Goal: Task Accomplishment & Management: Manage account settings

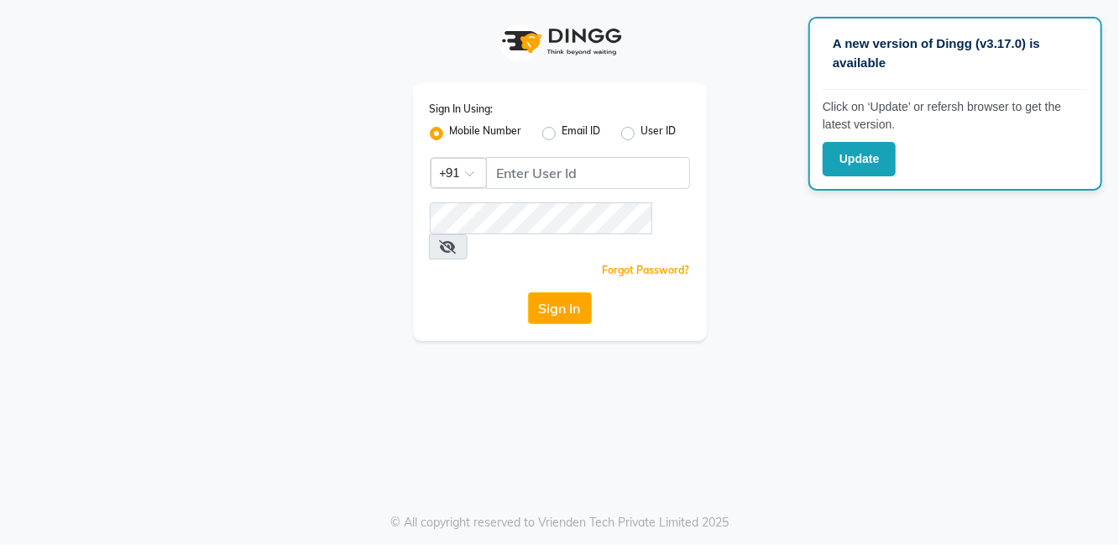
click at [975, 313] on div "Sign In Using: Mobile Number Email ID User ID Country Code × +91 Remember me Fo…" at bounding box center [559, 170] width 957 height 341
click at [590, 166] on input "Username" at bounding box center [588, 173] width 204 height 32
click at [606, 166] on input "Username" at bounding box center [588, 173] width 204 height 32
type input "8859572852"
click at [776, 187] on div "Sign In Using: Mobile Number Email ID User ID Country Code × +91 8859572852 Rem…" at bounding box center [559, 170] width 957 height 341
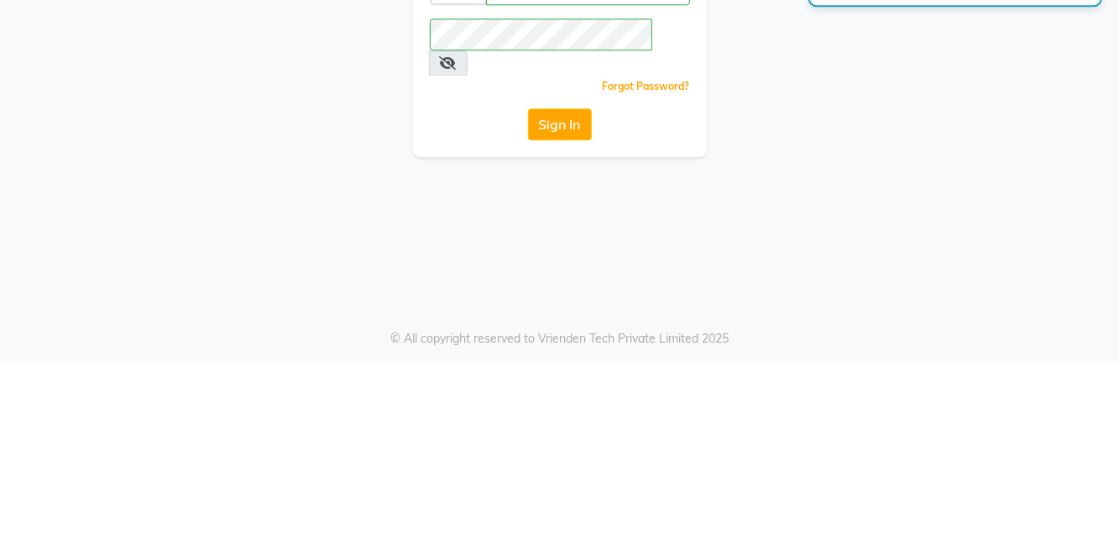
click at [562, 292] on button "Sign In" at bounding box center [560, 308] width 64 height 32
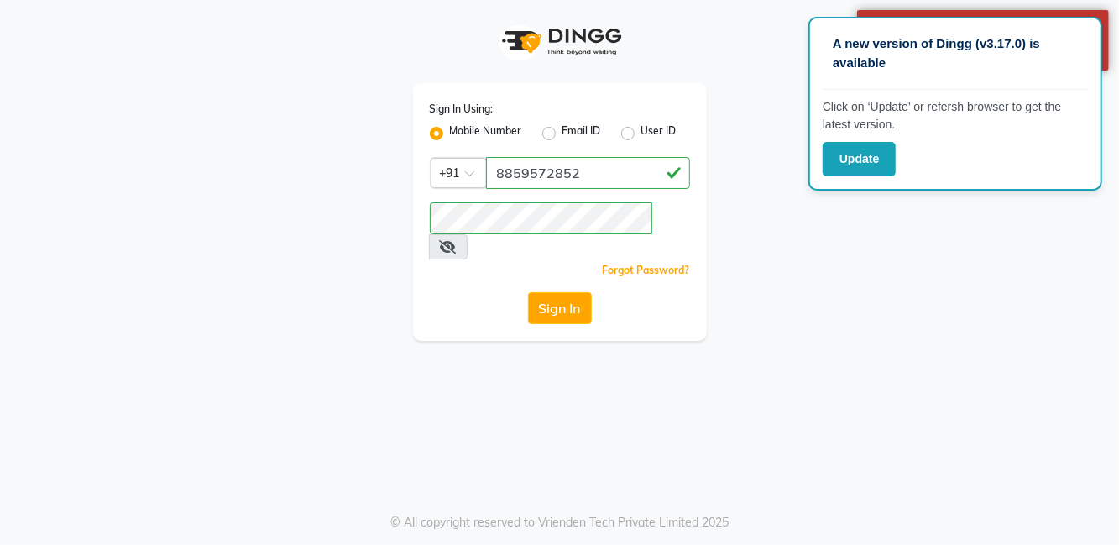
click at [572, 292] on button "Sign In" at bounding box center [560, 308] width 64 height 32
click at [457, 240] on icon at bounding box center [448, 246] width 17 height 13
click at [932, 267] on div "Sign In Using: Mobile Number Email ID User ID Country Code × +91 8859572852 Rem…" at bounding box center [559, 170] width 957 height 341
click at [846, 151] on button "Update" at bounding box center [859, 159] width 73 height 34
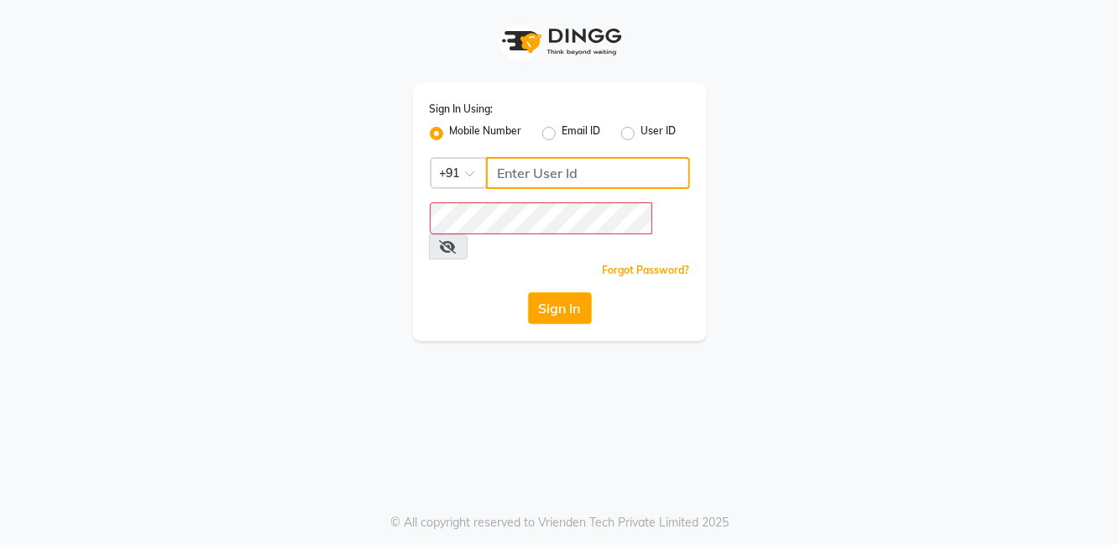
click at [661, 164] on input "Username" at bounding box center [588, 173] width 204 height 32
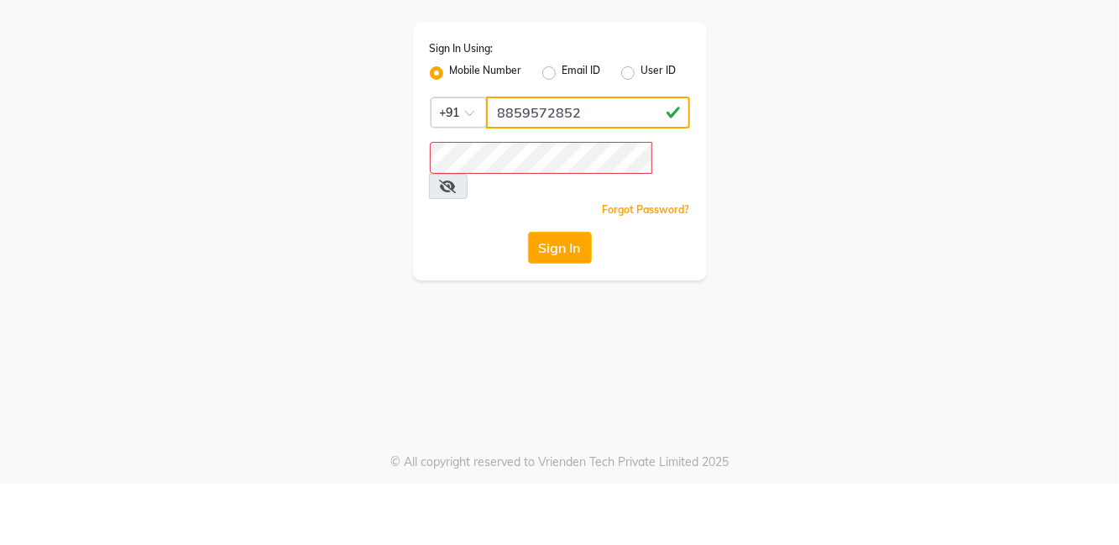
type input "8859572852"
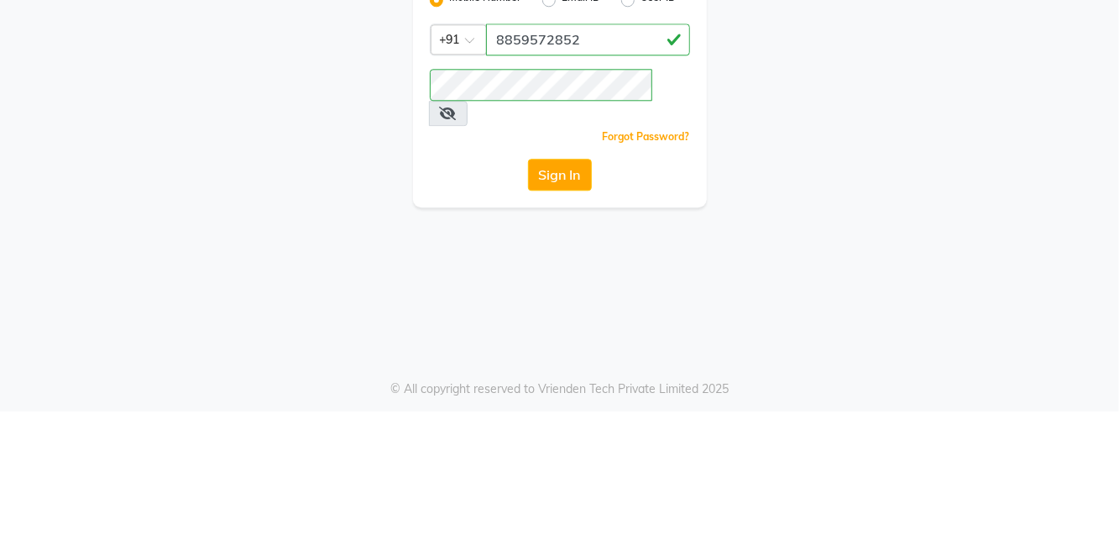
click at [583, 292] on button "Sign In" at bounding box center [560, 308] width 64 height 32
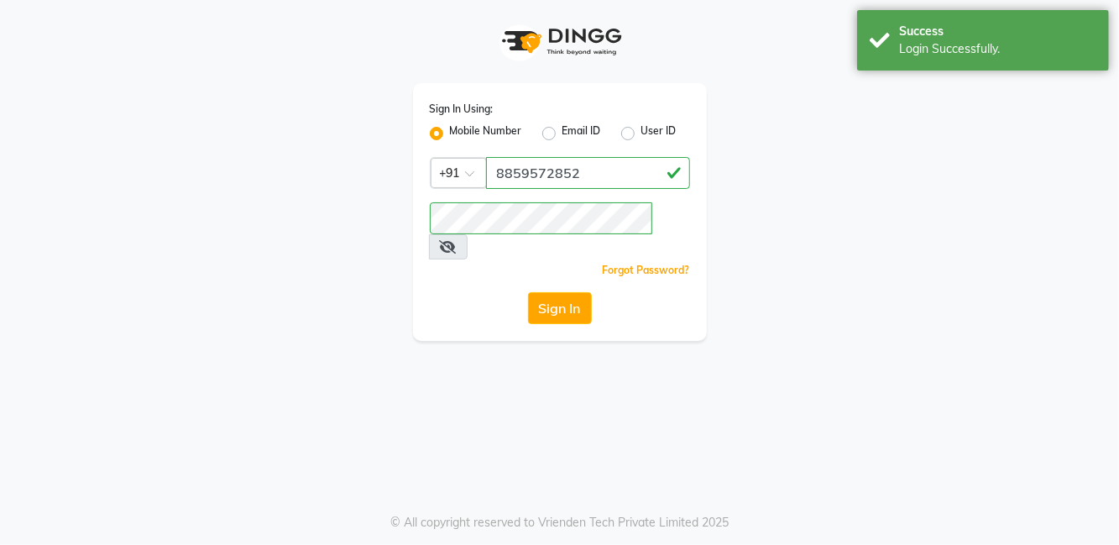
click at [562, 292] on button "Sign In" at bounding box center [560, 308] width 64 height 32
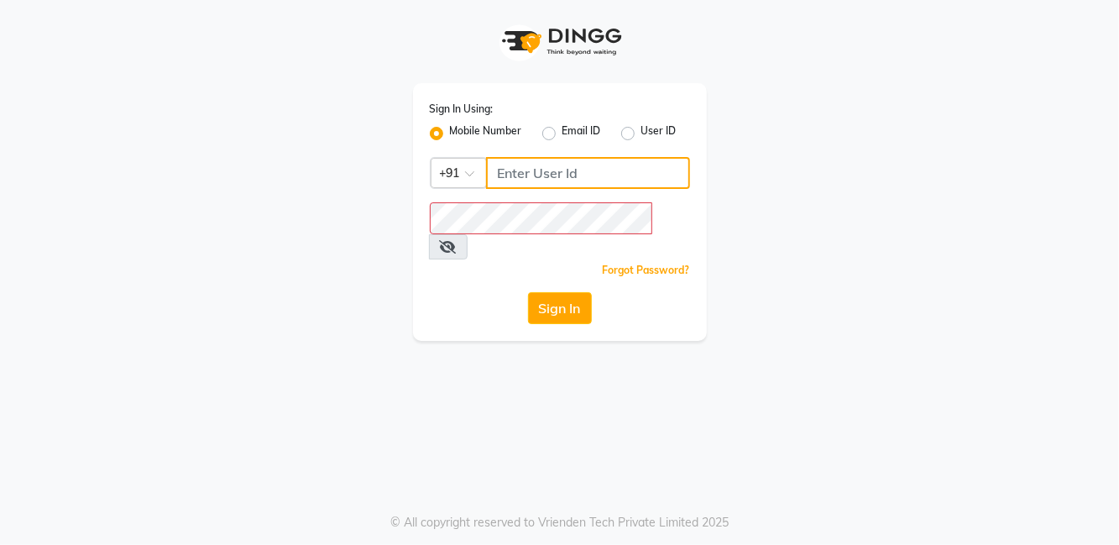
click at [585, 178] on input "Username" at bounding box center [588, 173] width 204 height 32
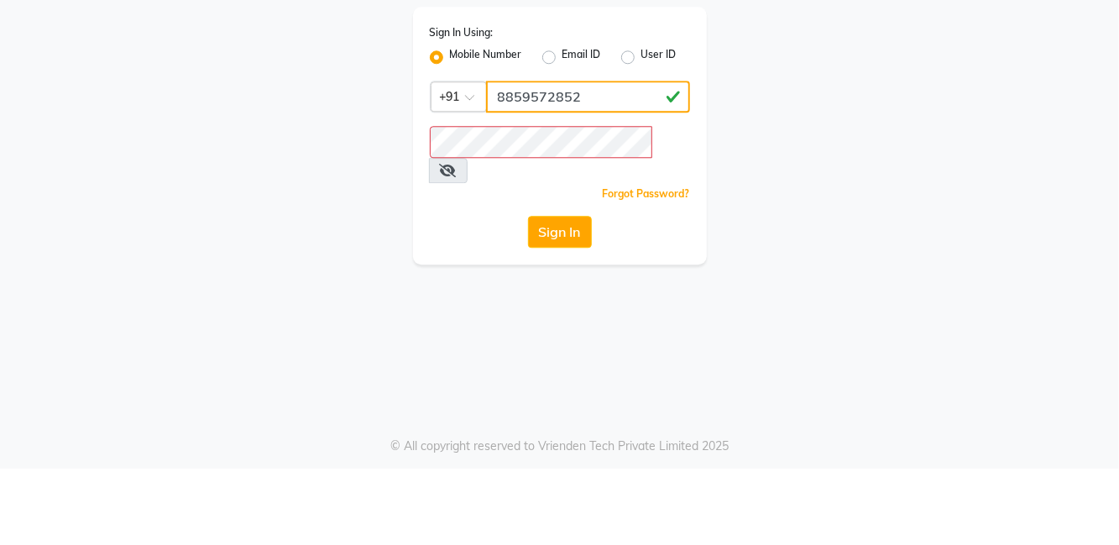
type input "8859572852"
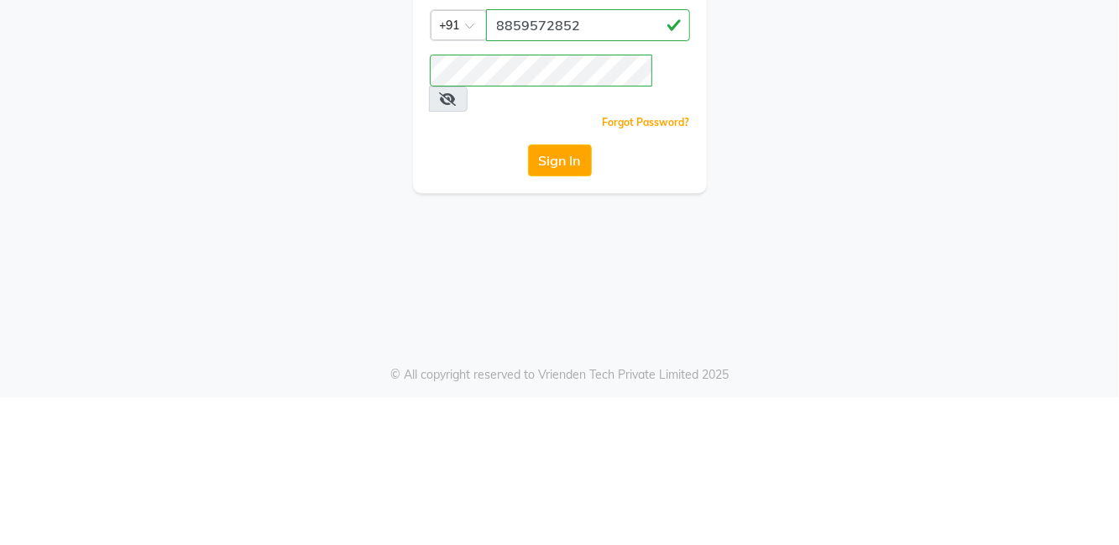
click at [530, 292] on button "Sign In" at bounding box center [560, 308] width 64 height 32
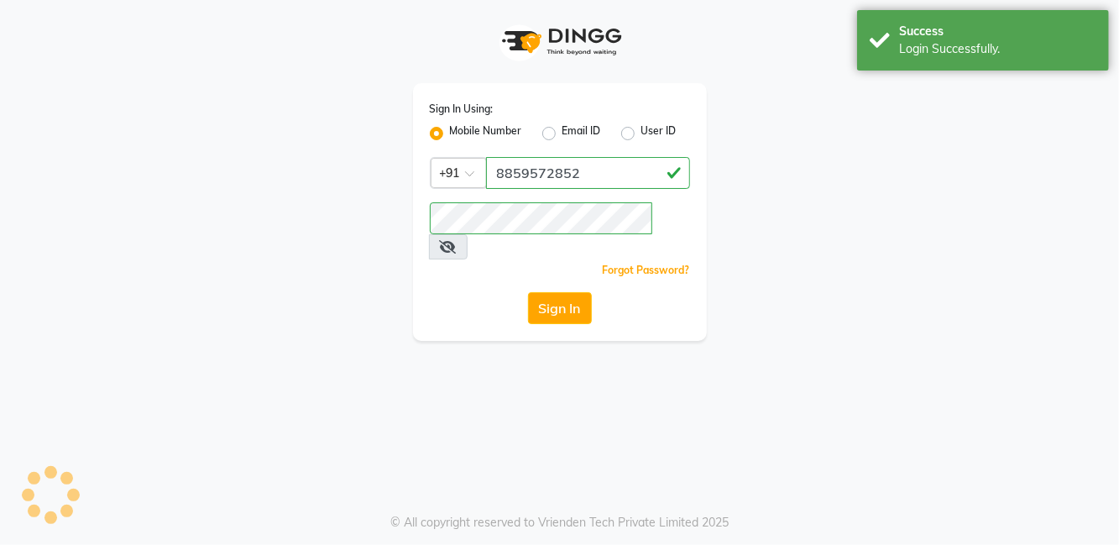
select select "8341"
select select "service"
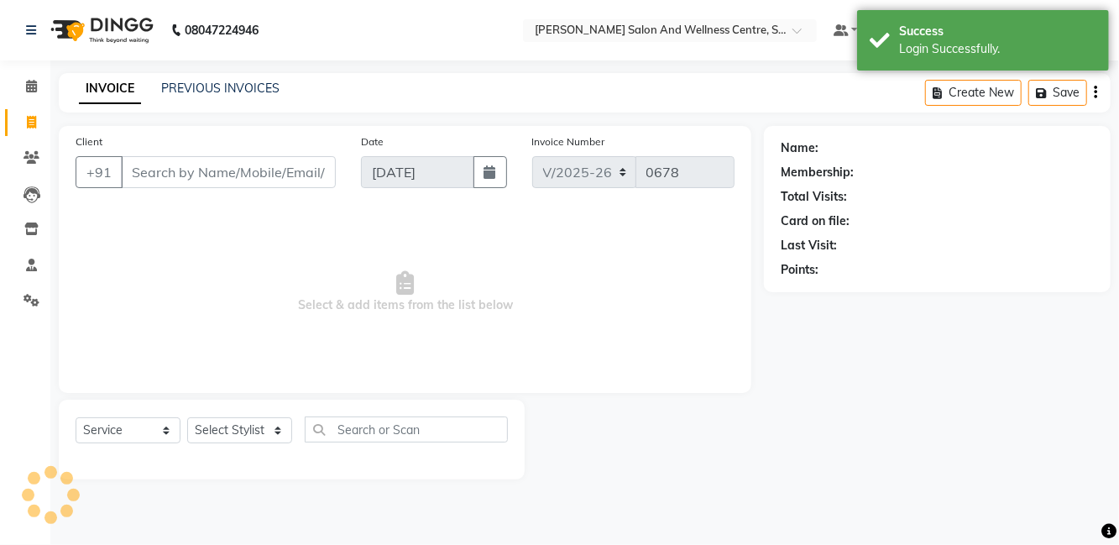
click at [1049, 176] on div "Membership:" at bounding box center [937, 173] width 313 height 18
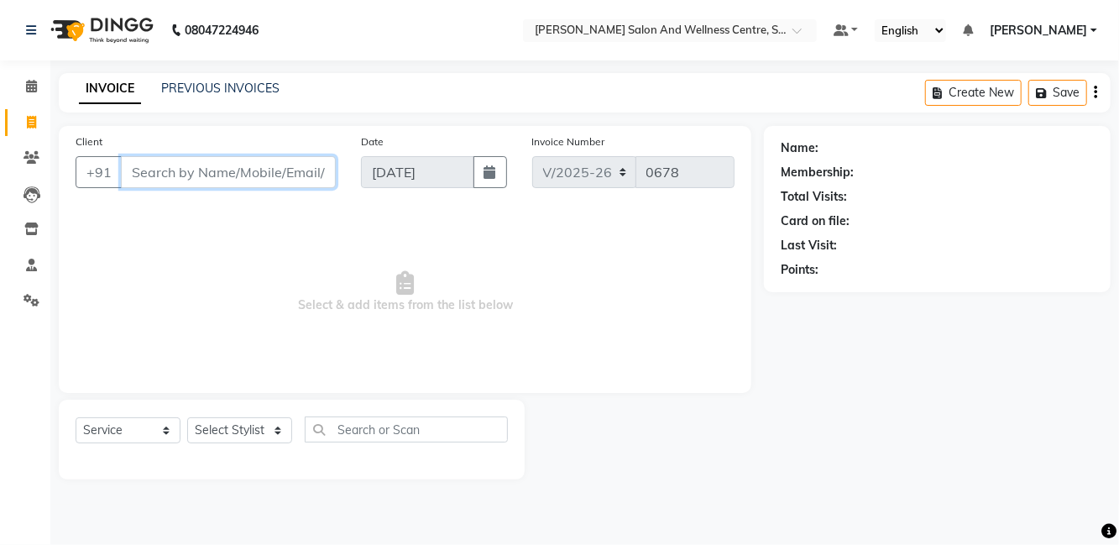
click at [195, 165] on input "Client" at bounding box center [228, 172] width 215 height 32
type input "7708744632"
click at [311, 166] on span "Add Client" at bounding box center [292, 172] width 66 height 17
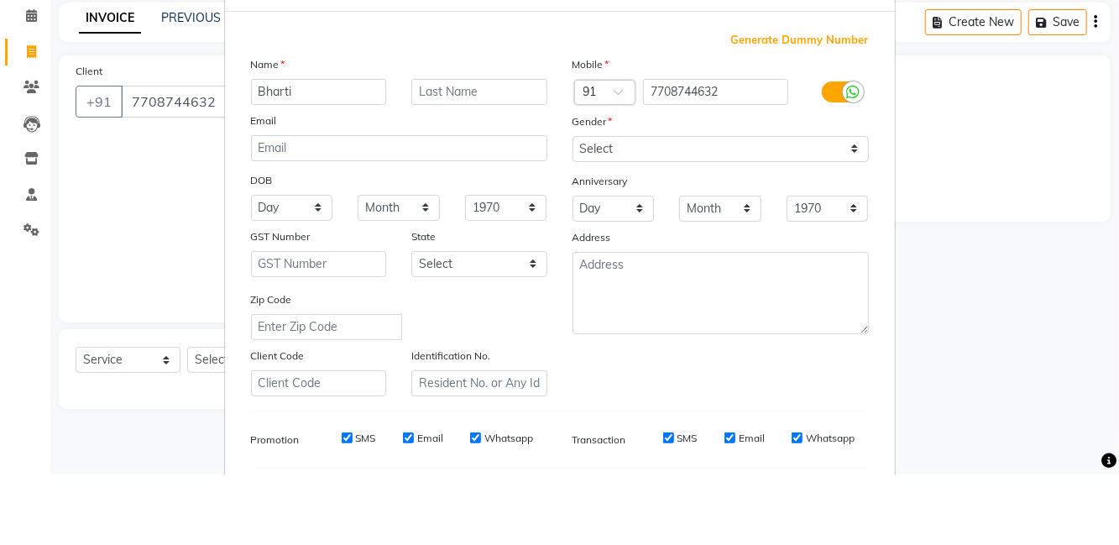
type input "Bharti"
click at [665, 207] on select "Select [DEMOGRAPHIC_DATA] [DEMOGRAPHIC_DATA] Other Prefer Not To Say" at bounding box center [720, 219] width 296 height 26
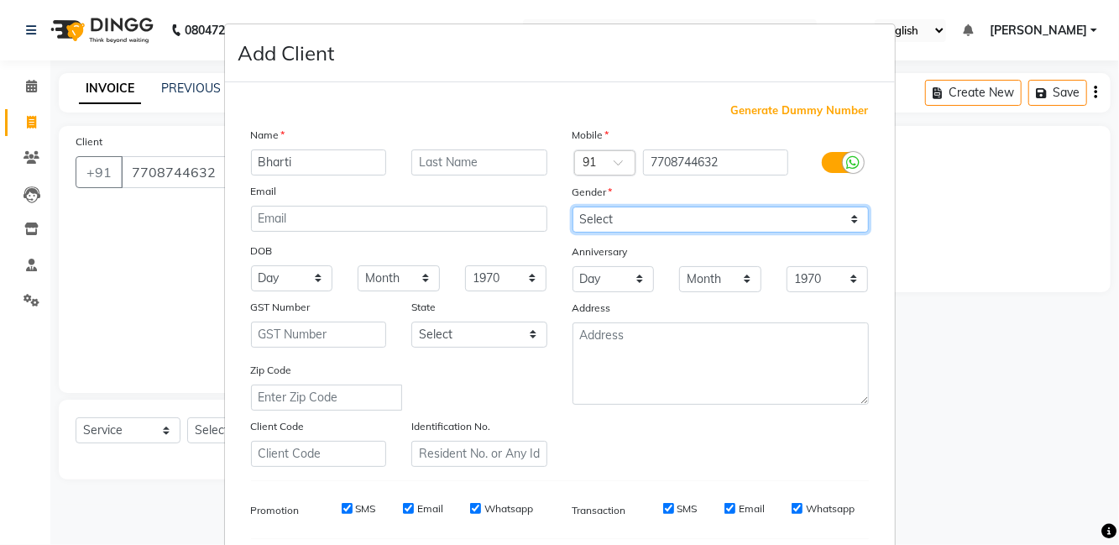
select select "[DEMOGRAPHIC_DATA]"
click at [572, 206] on select "Select [DEMOGRAPHIC_DATA] [DEMOGRAPHIC_DATA] Other Prefer Not To Say" at bounding box center [720, 219] width 296 height 26
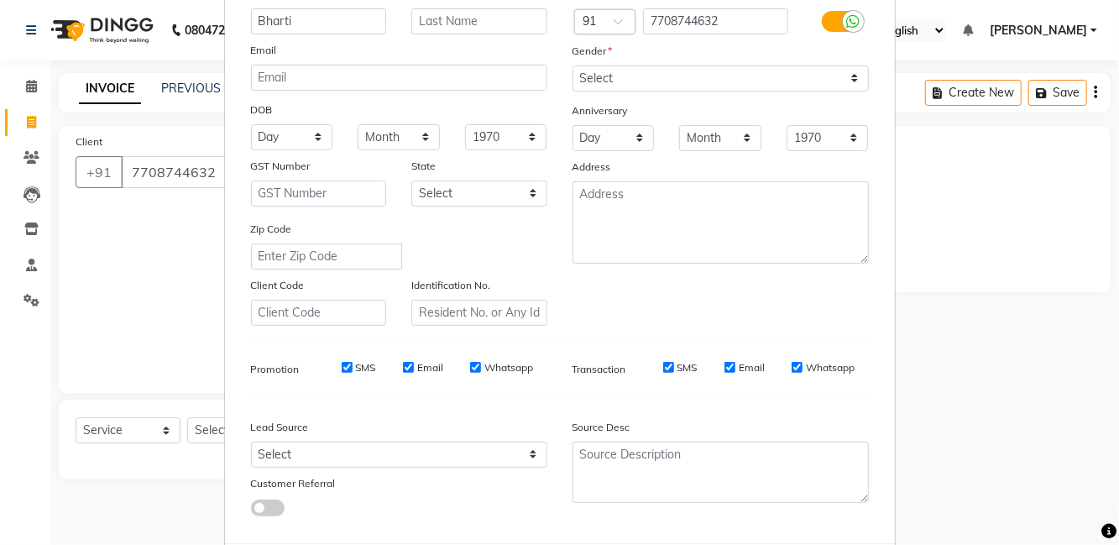
select select
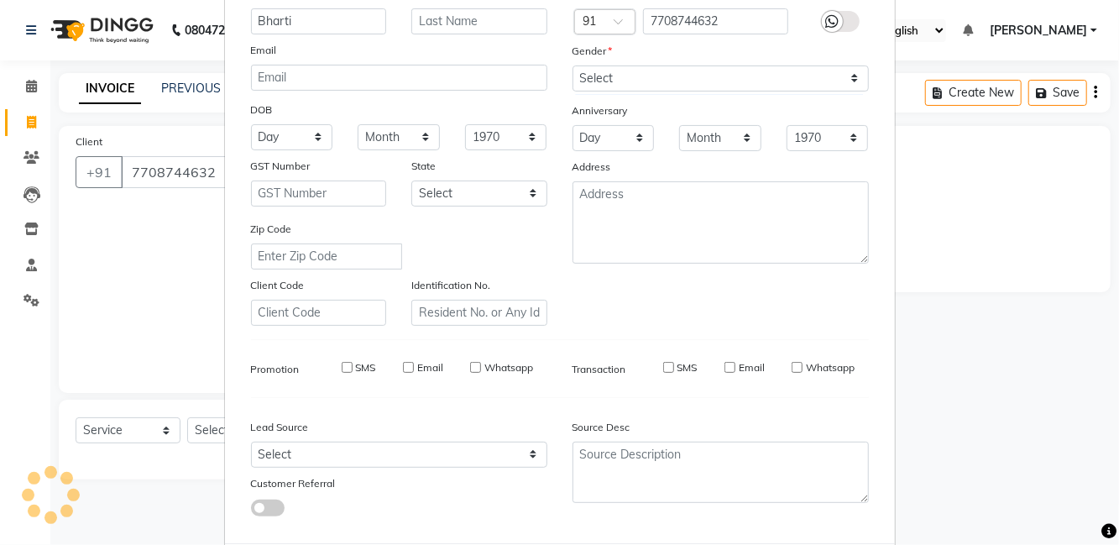
select select
checkbox input "false"
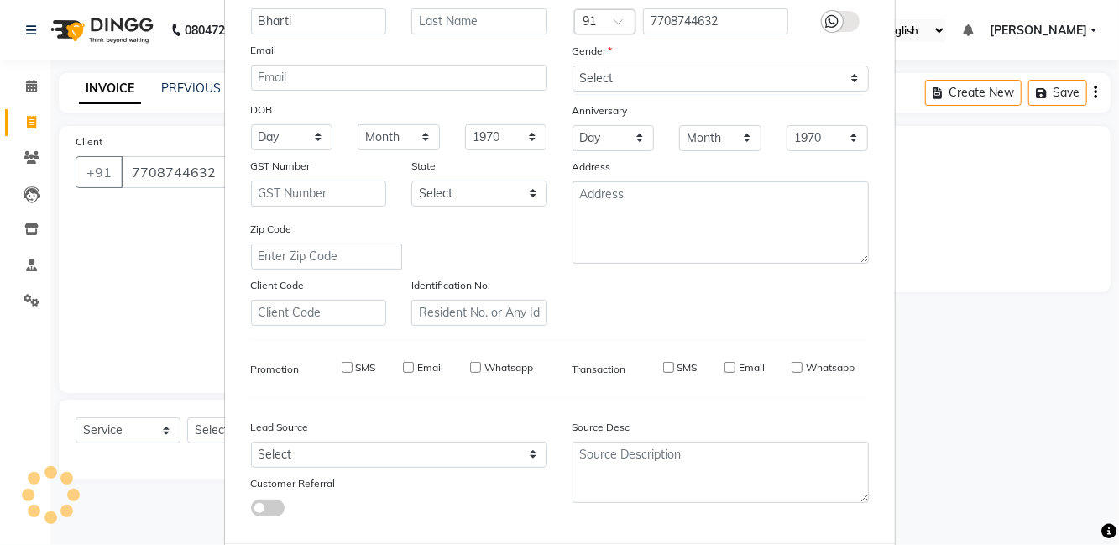
checkbox input "false"
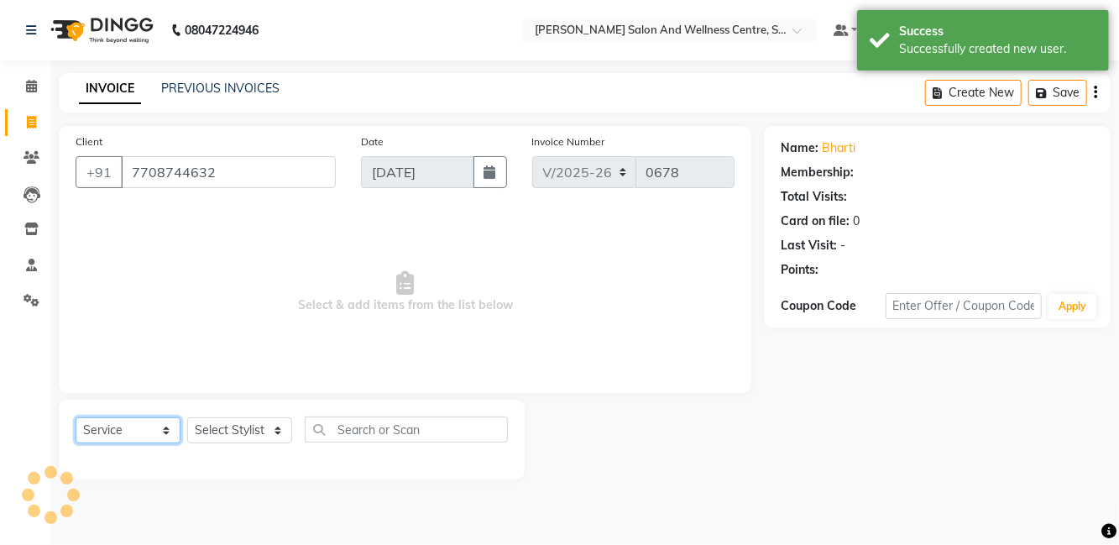
click at [136, 430] on select "Select Service Product Membership Package Voucher Prepaid Gift Card" at bounding box center [128, 430] width 105 height 26
click at [76, 417] on select "Select Service Product Membership Package Voucher Prepaid Gift Card" at bounding box center [128, 430] width 105 height 26
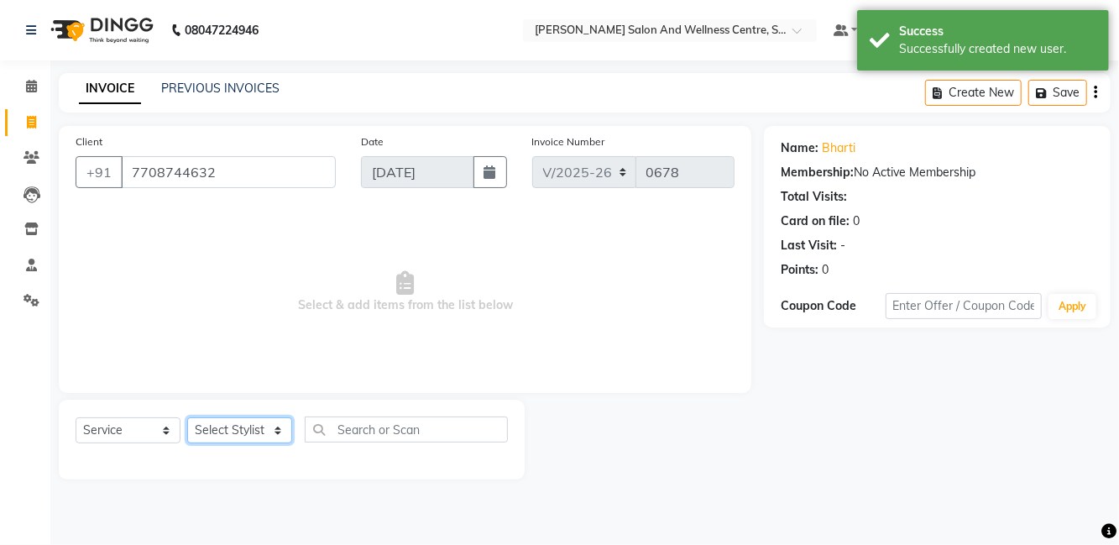
click at [288, 430] on select "Select Stylist [PERSON_NAME] [PERSON_NAME] [PERSON_NAME] [PERSON_NAME] La perle…" at bounding box center [239, 430] width 105 height 26
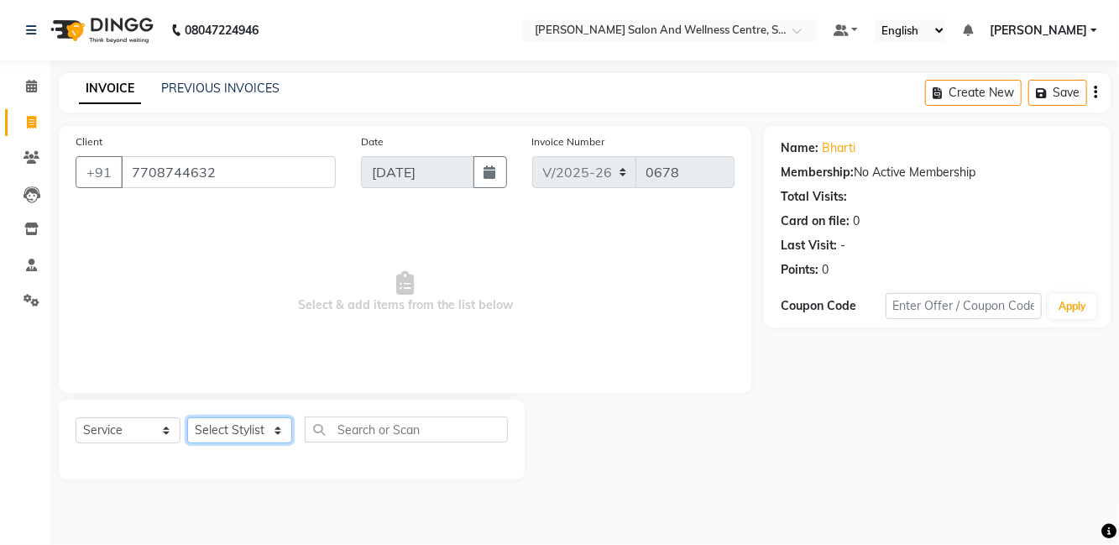
select select "86437"
click at [187, 417] on select "Select Stylist [PERSON_NAME] [PERSON_NAME] [PERSON_NAME] [PERSON_NAME] La perle…" at bounding box center [239, 430] width 105 height 26
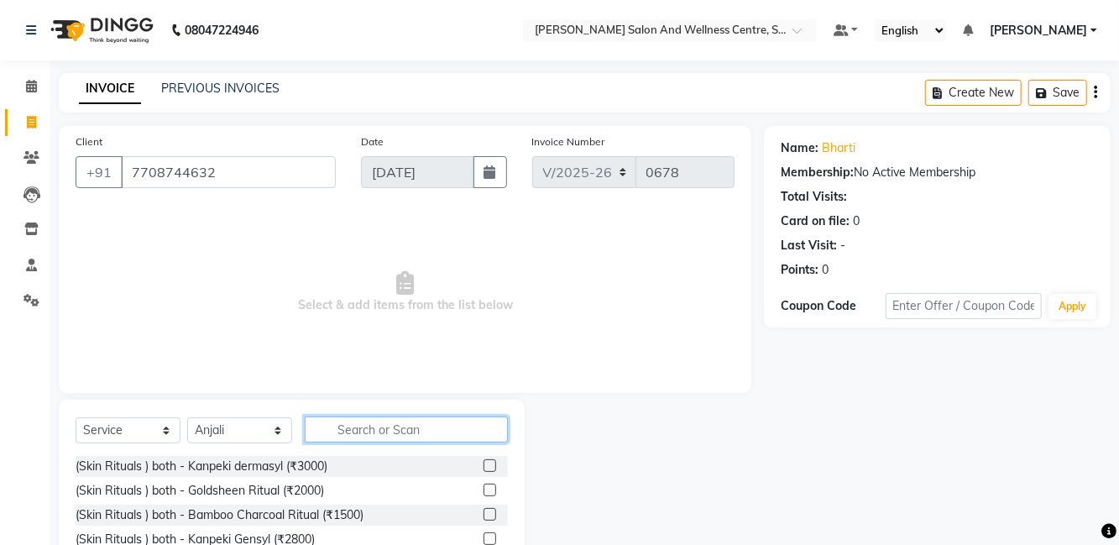
click at [431, 421] on input "text" at bounding box center [406, 429] width 203 height 26
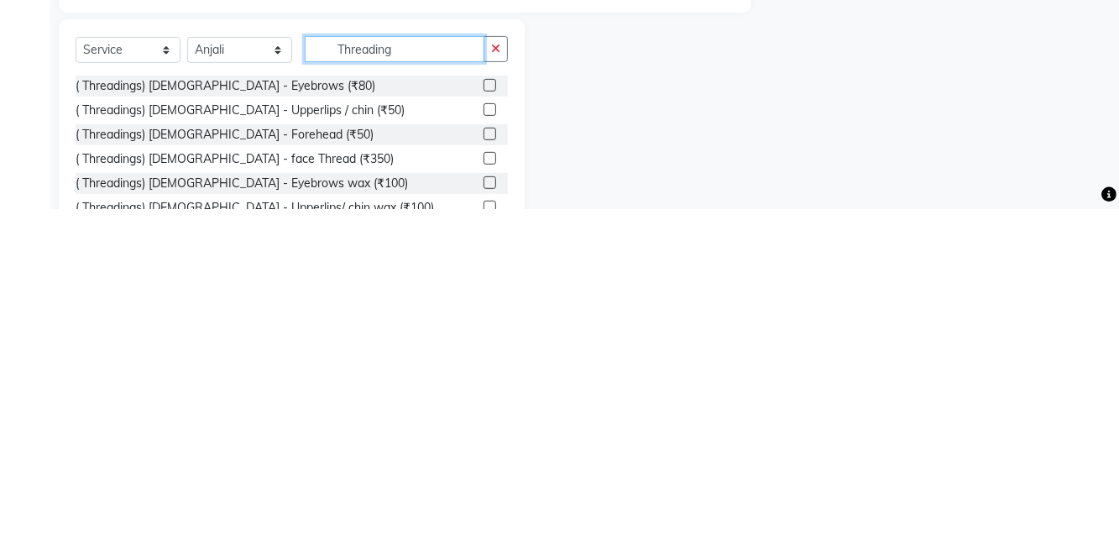
scroll to position [69, 0]
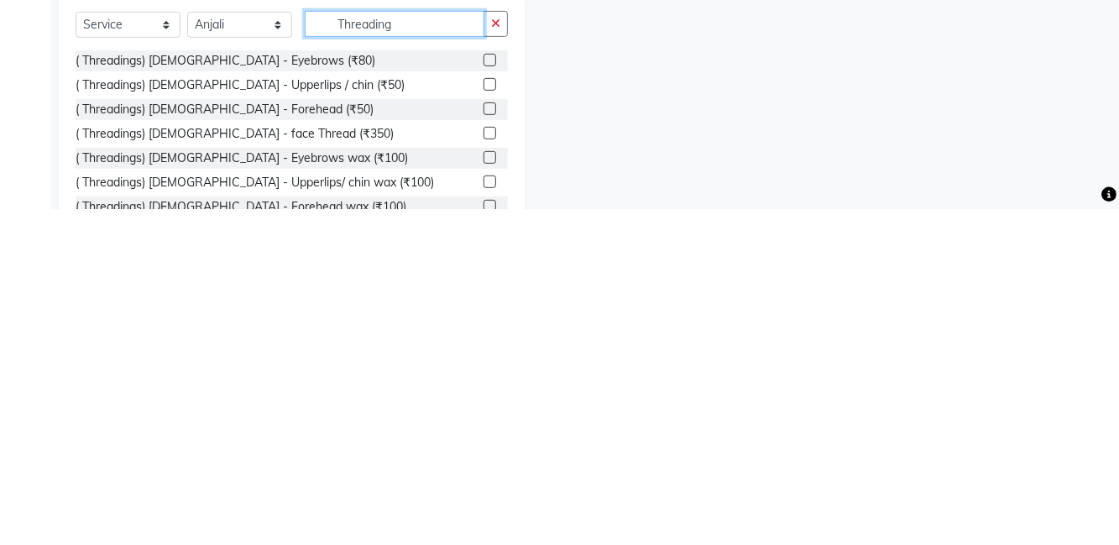
type input "Threading"
click at [492, 396] on label at bounding box center [489, 396] width 13 height 13
click at [492, 396] on input "checkbox" at bounding box center [488, 397] width 11 height 11
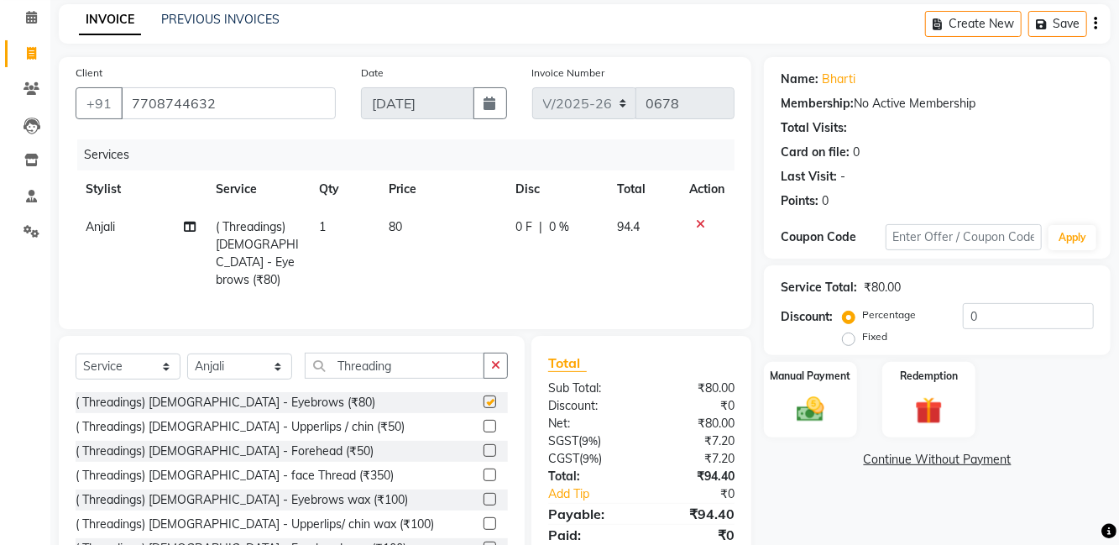
checkbox input "false"
click at [410, 226] on td "80" at bounding box center [443, 253] width 128 height 91
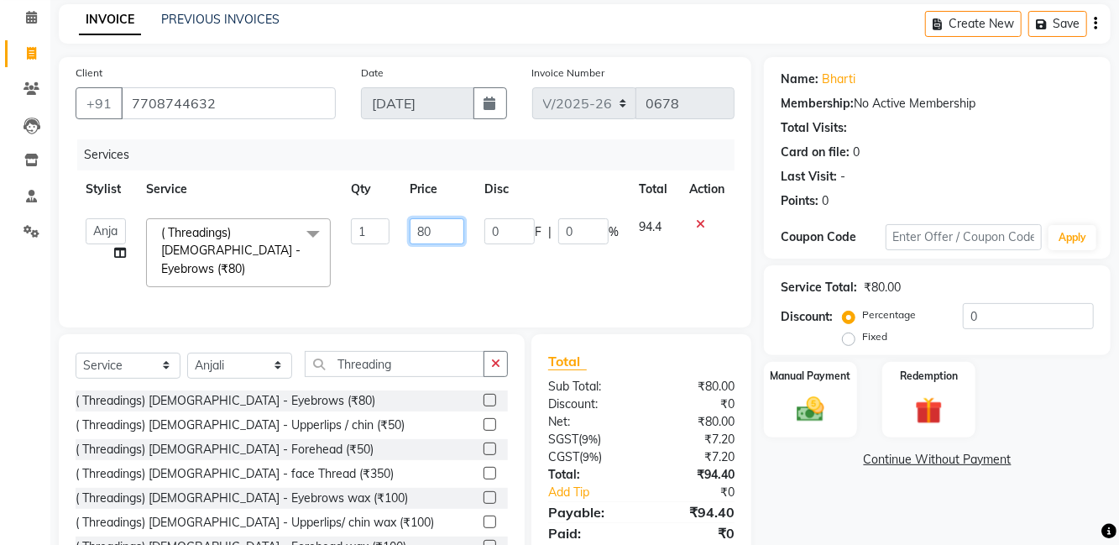
click at [447, 226] on input "80" at bounding box center [437, 231] width 55 height 26
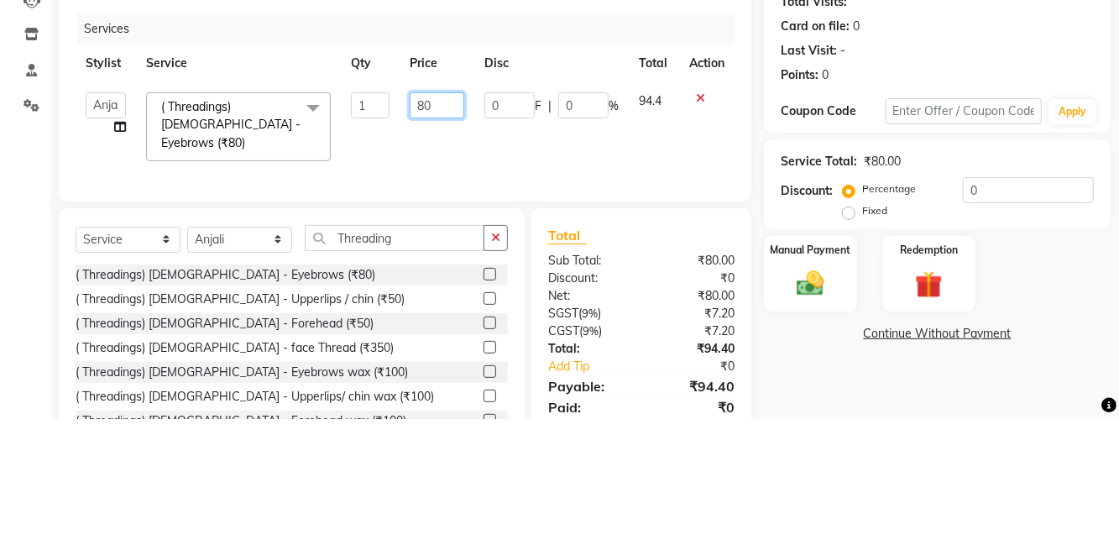
type input "8"
type input "60"
click at [719, 274] on td at bounding box center [706, 252] width 55 height 89
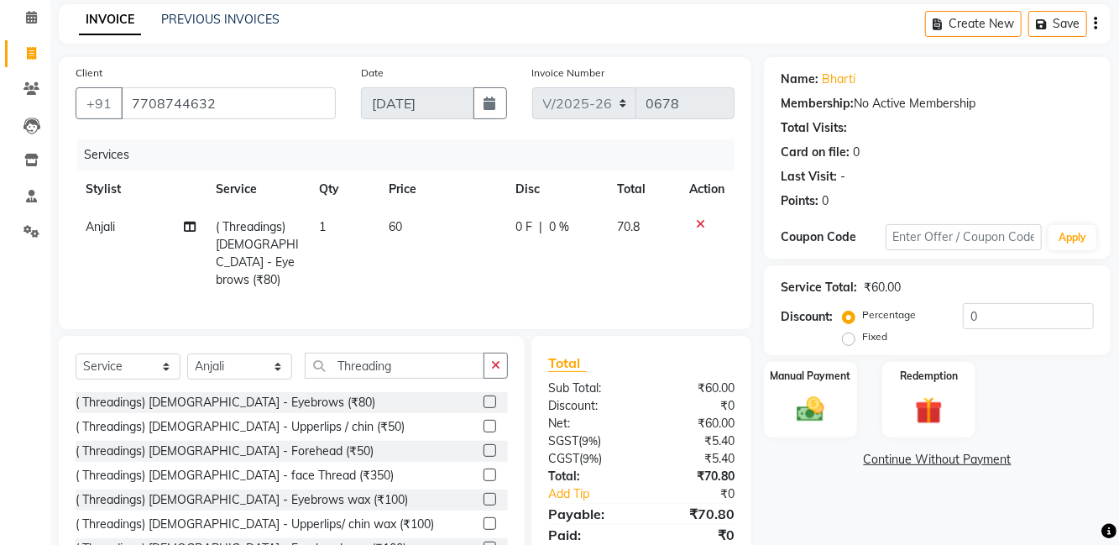
scroll to position [45, 0]
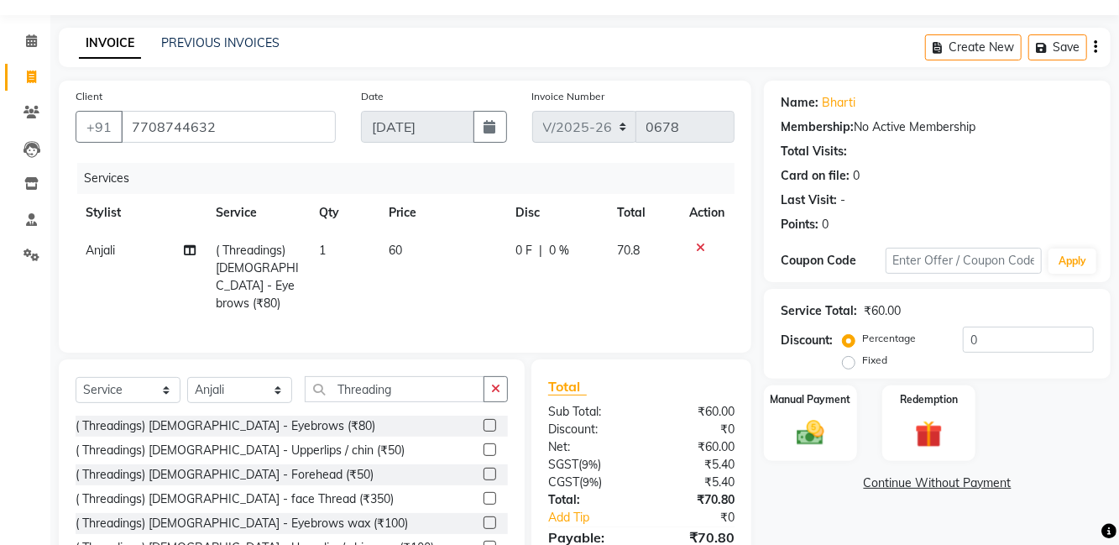
click at [834, 430] on div "Manual Payment" at bounding box center [810, 423] width 93 height 76
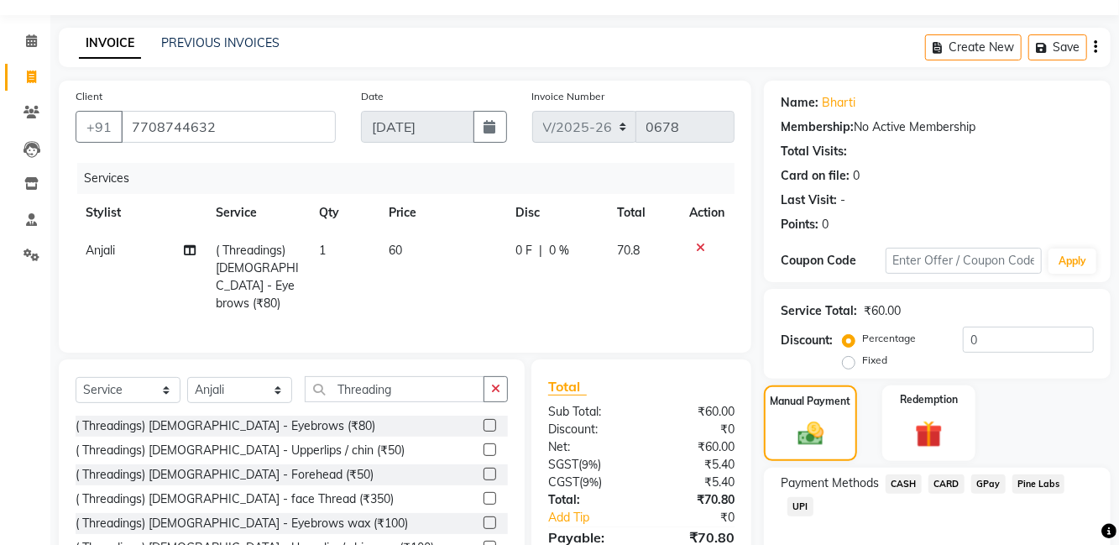
click at [811, 507] on span "UPI" at bounding box center [800, 506] width 26 height 19
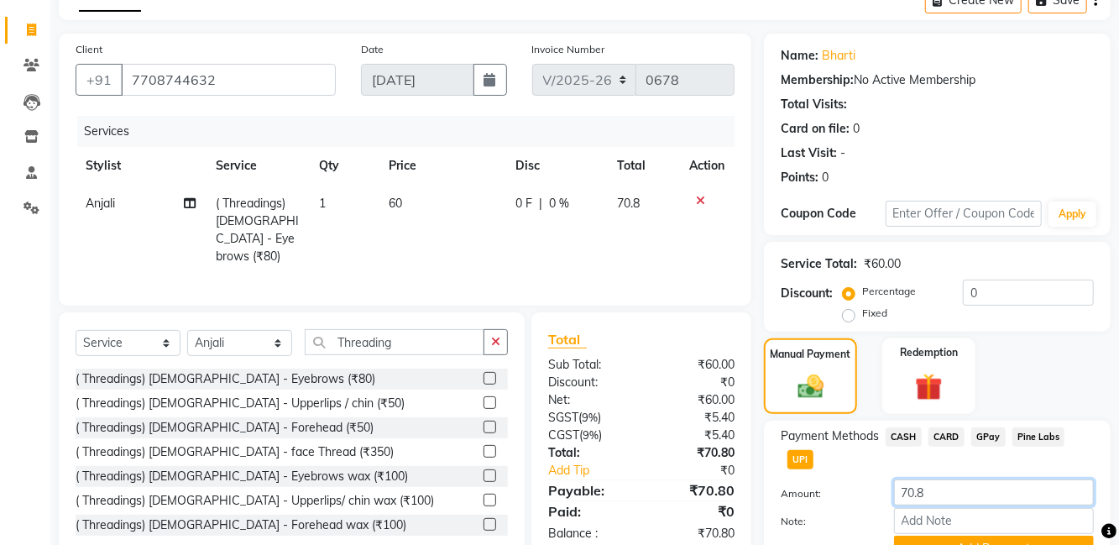
click at [975, 494] on input "70.8" at bounding box center [994, 492] width 200 height 26
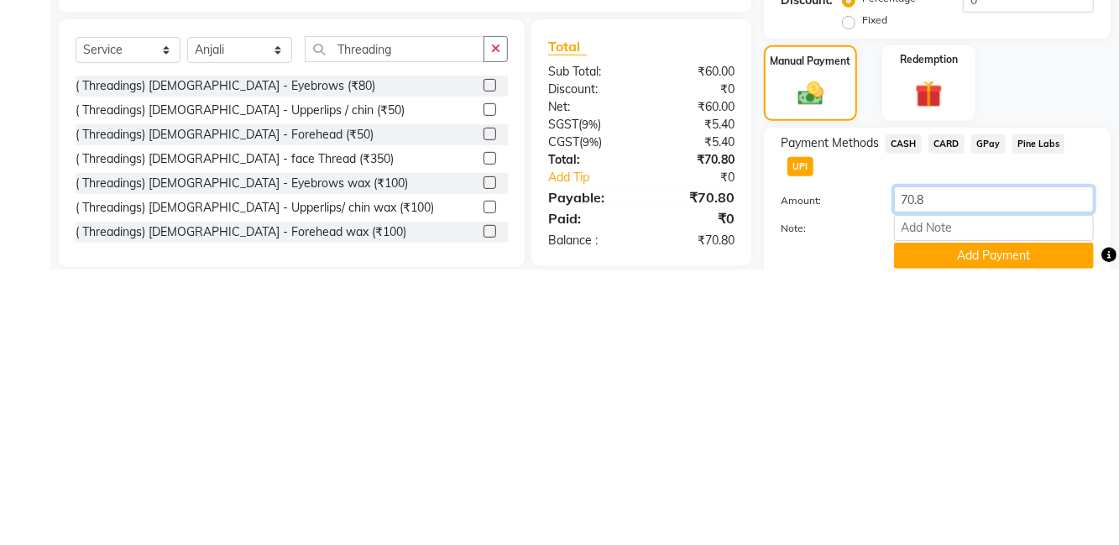
scroll to position [109, 0]
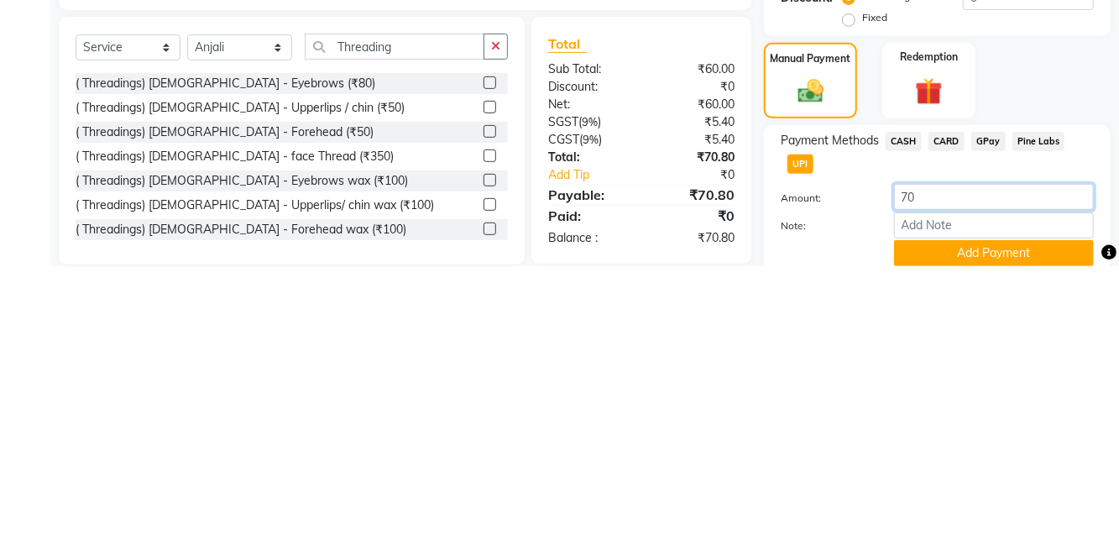
type input "70"
click at [1100, 421] on div "Payment Methods CASH CARD GPay Pine Labs UPI Amount: 70 Note: Add Payment" at bounding box center [937, 478] width 347 height 148
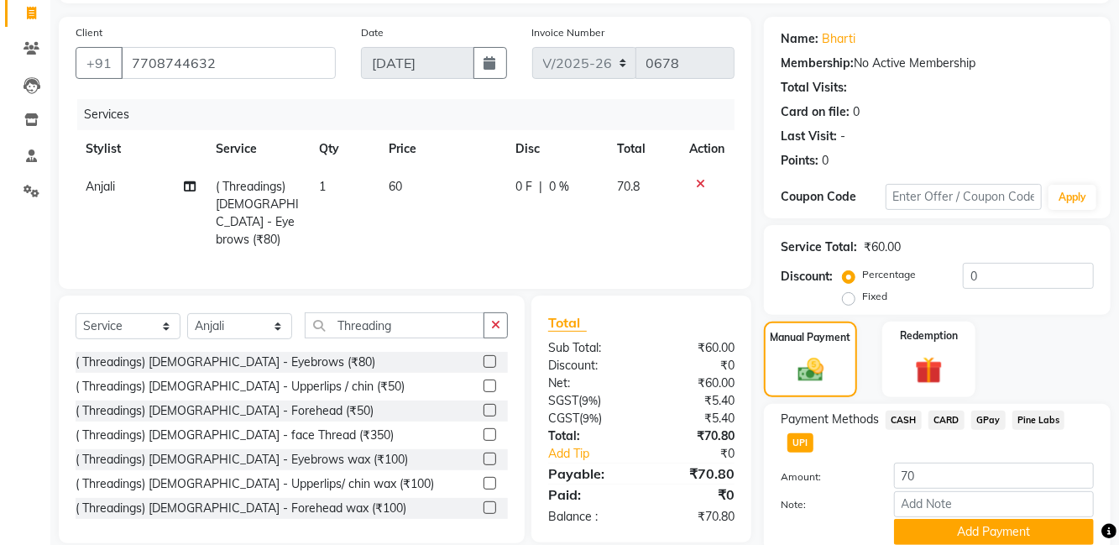
scroll to position [92, 0]
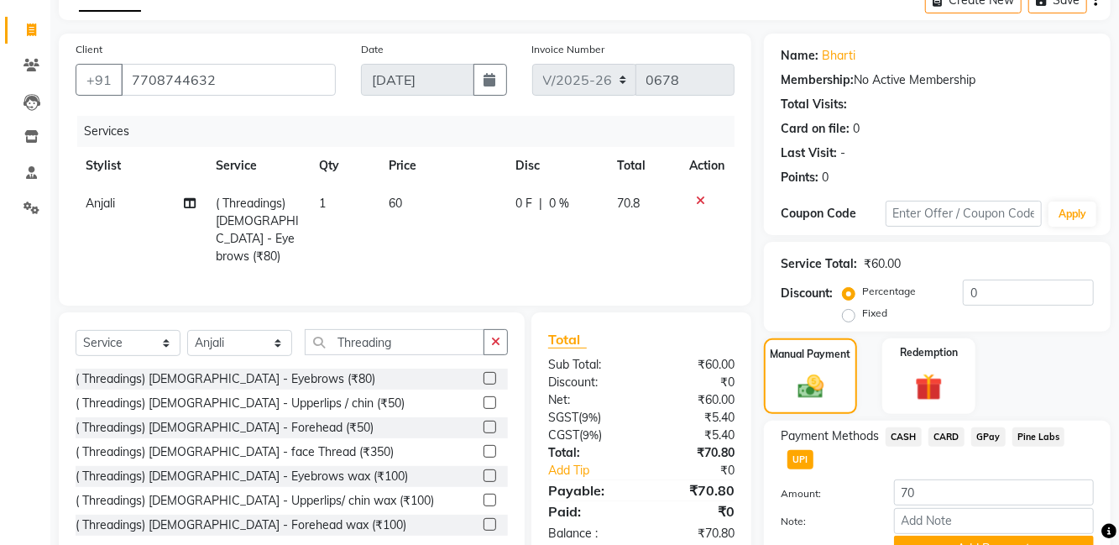
click at [981, 544] on button "Add Payment" at bounding box center [994, 548] width 200 height 26
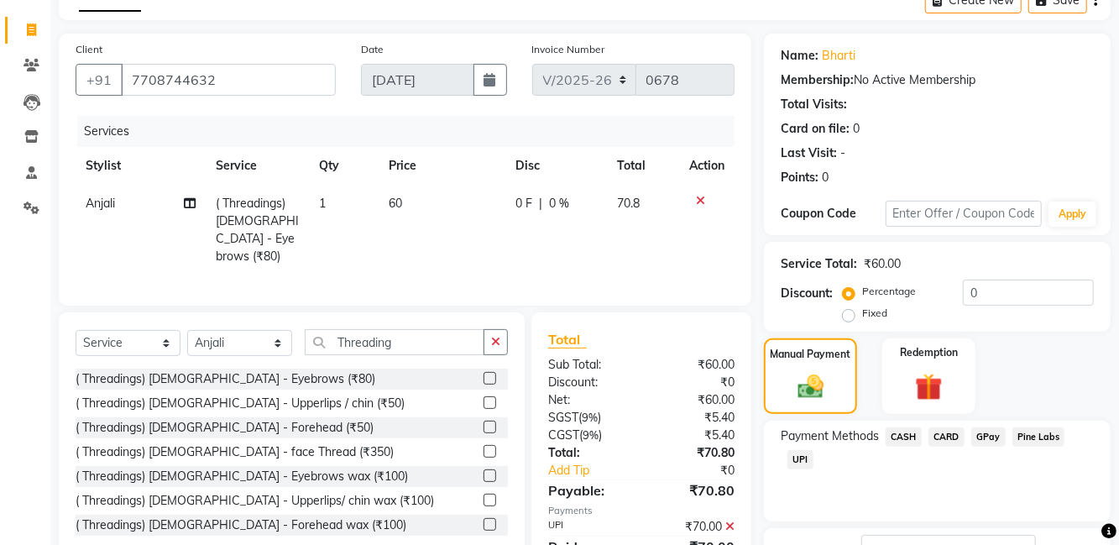
scroll to position [141, 0]
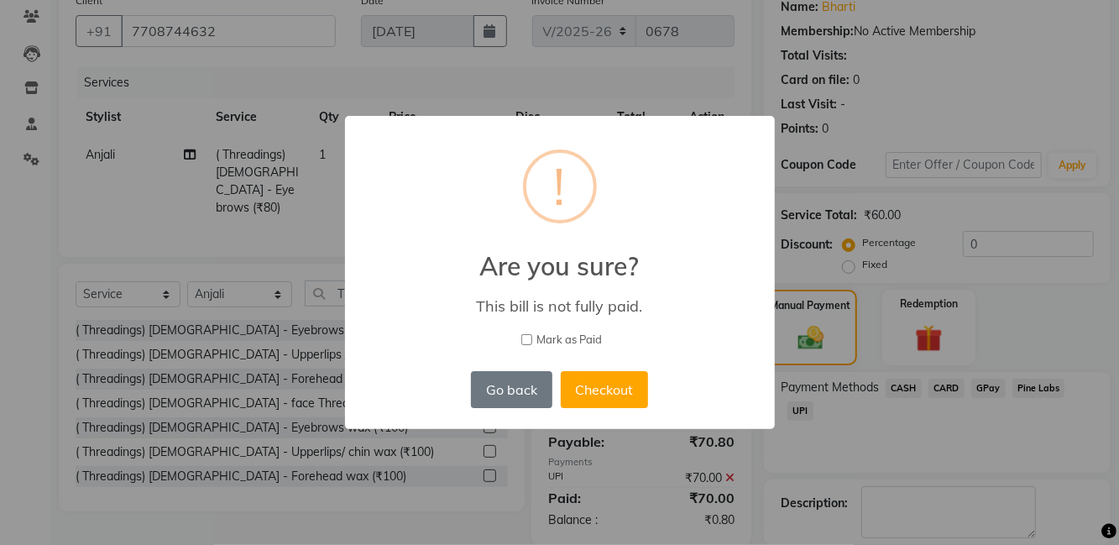
click at [630, 408] on button "Checkout" at bounding box center [604, 389] width 87 height 37
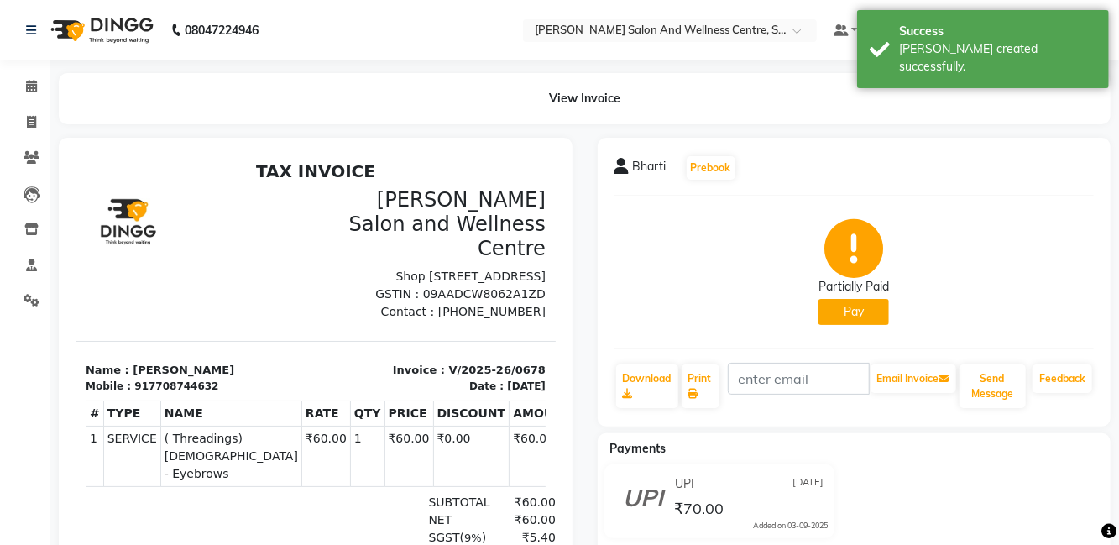
select select "8341"
select select "service"
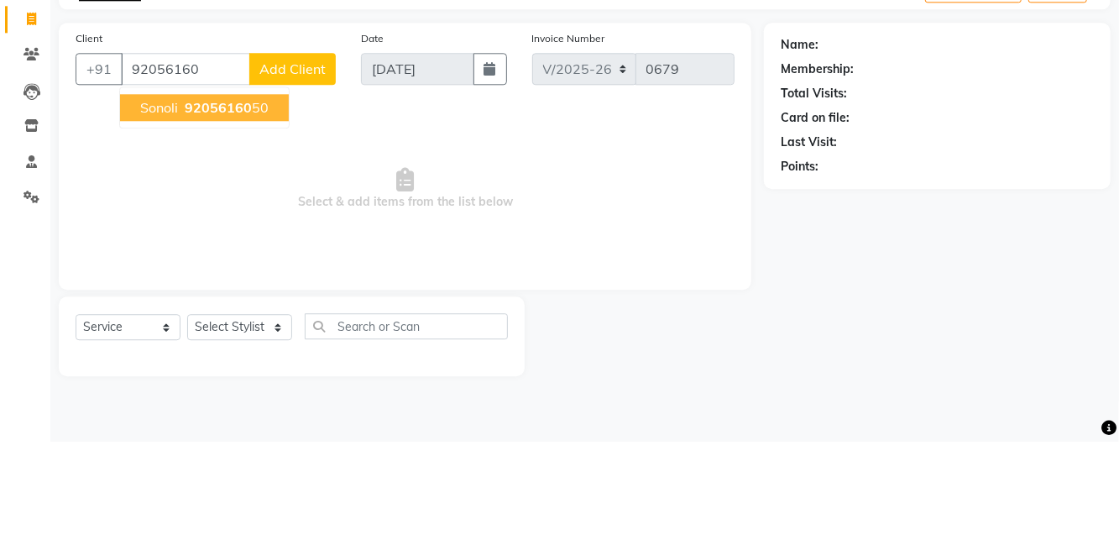
click at [259, 210] on ngb-highlight "92056160 50" at bounding box center [224, 210] width 87 height 17
type input "9205616050"
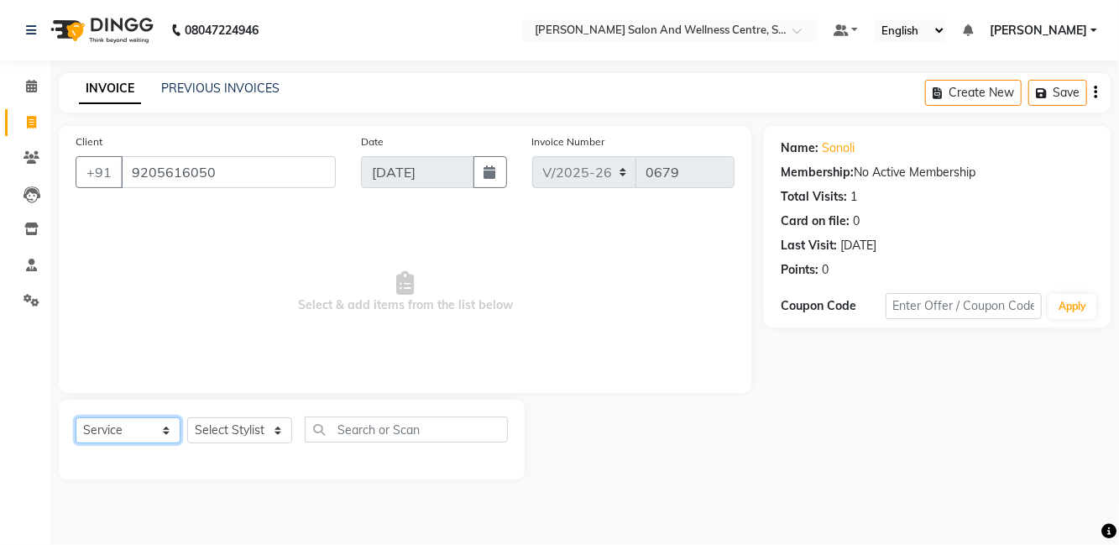
click at [165, 417] on select "Select Service Product Membership Package Voucher Prepaid Gift Card" at bounding box center [128, 430] width 105 height 26
click at [76, 417] on select "Select Service Product Membership Package Voucher Prepaid Gift Card" at bounding box center [128, 430] width 105 height 26
click at [253, 432] on select "Select Stylist [PERSON_NAME] [PERSON_NAME] [PERSON_NAME] [PERSON_NAME] La perle…" at bounding box center [239, 430] width 105 height 26
select select "86437"
click at [187, 417] on select "Select Stylist [PERSON_NAME] [PERSON_NAME] [PERSON_NAME] [PERSON_NAME] La perle…" at bounding box center [239, 430] width 105 height 26
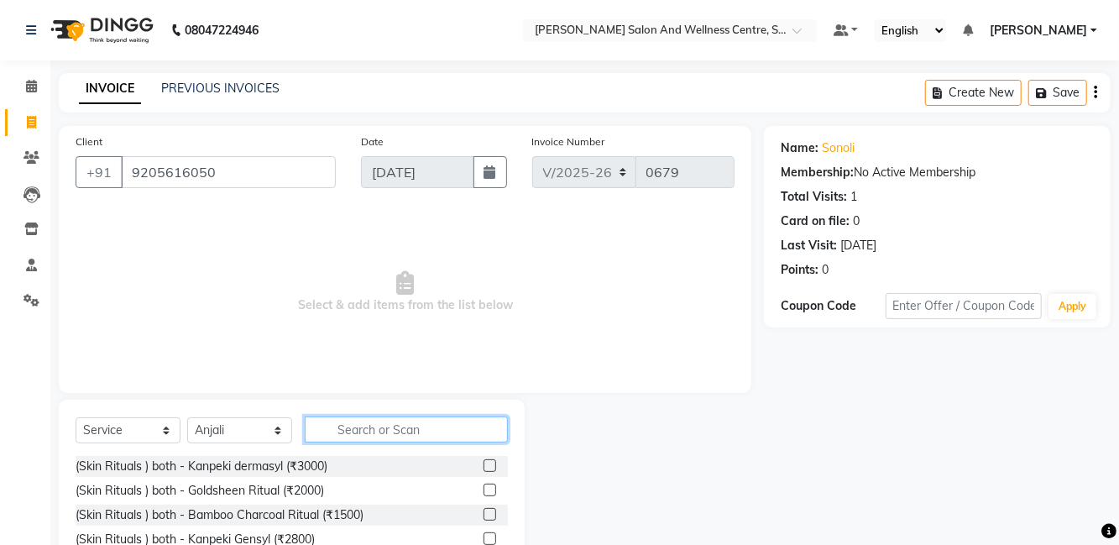
click at [394, 434] on input "text" at bounding box center [406, 429] width 203 height 26
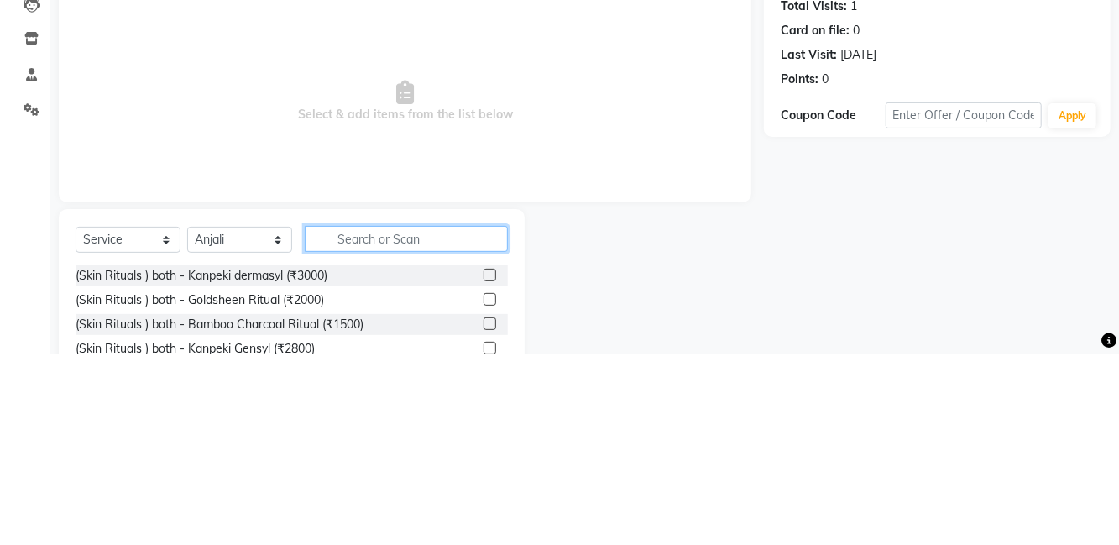
scroll to position [8, 0]
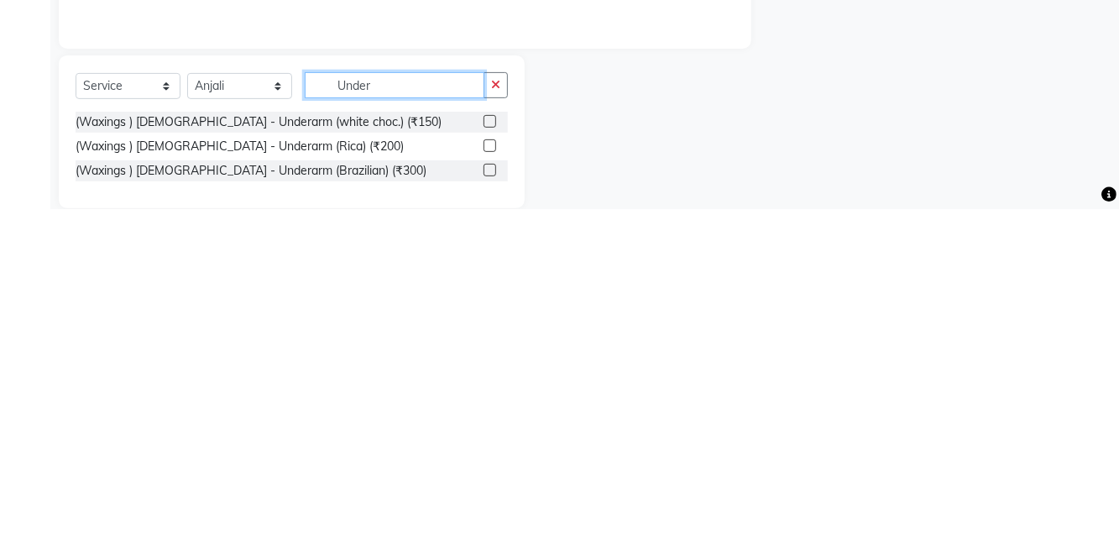
type input "Under"
click at [488, 482] on label at bounding box center [489, 482] width 13 height 13
click at [488, 482] on input "checkbox" at bounding box center [488, 483] width 11 height 11
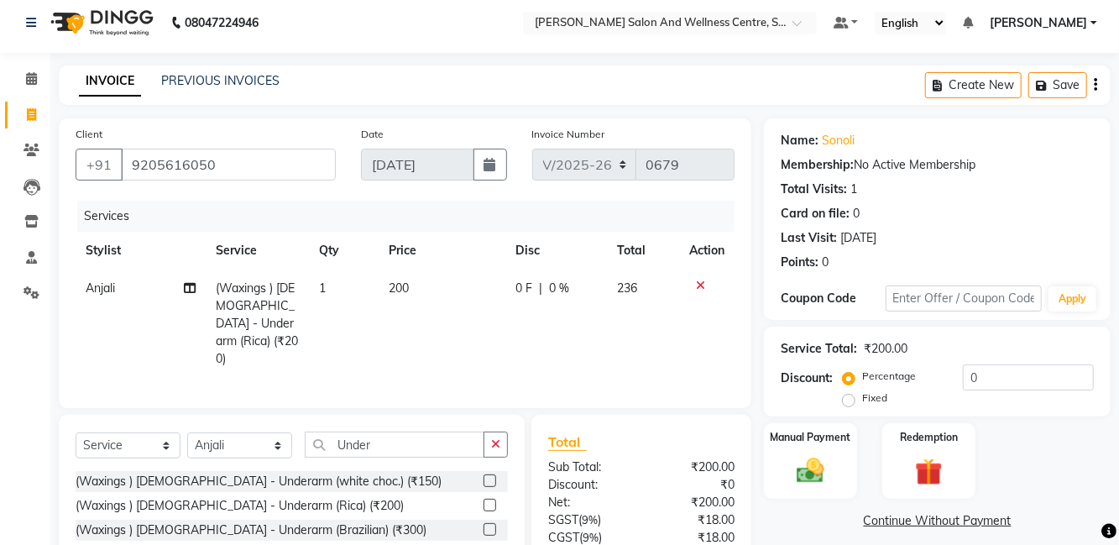
checkbox input "false"
click at [494, 438] on icon "button" at bounding box center [495, 444] width 9 height 12
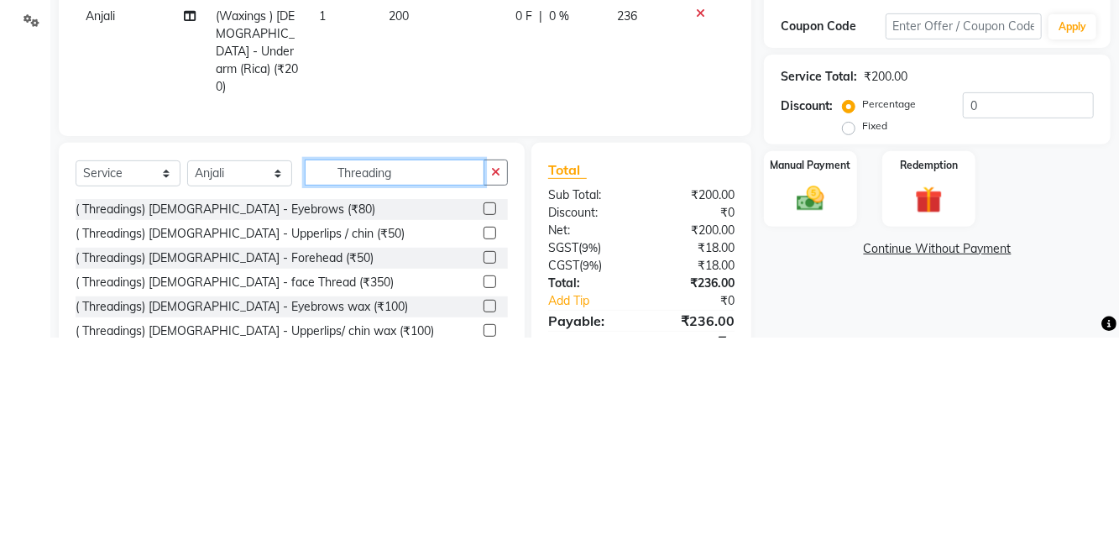
scroll to position [72, 0]
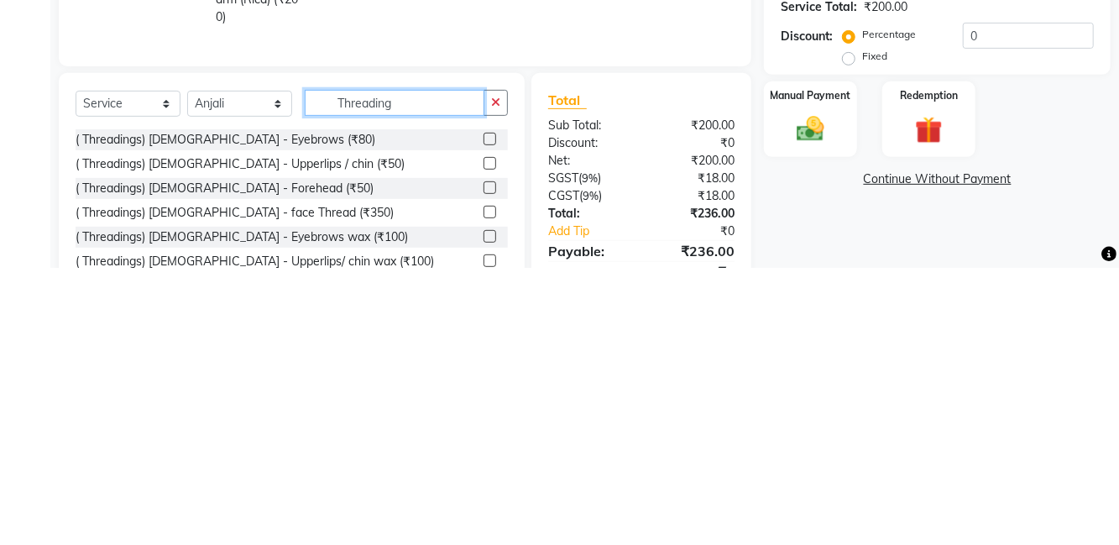
type input "Threading"
click at [488, 410] on label at bounding box center [489, 416] width 13 height 13
click at [488, 411] on input "checkbox" at bounding box center [488, 416] width 11 height 11
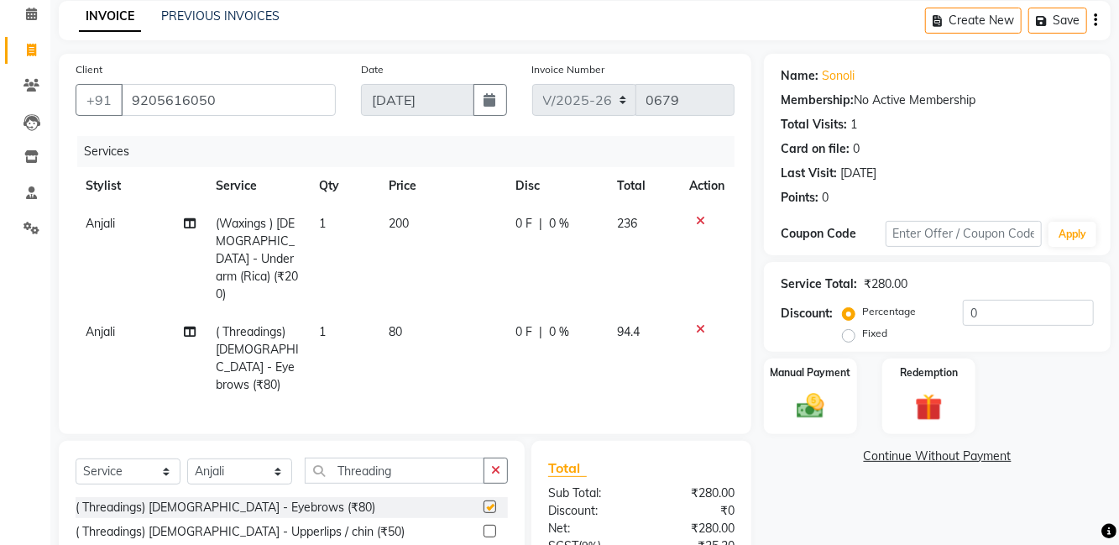
checkbox input "false"
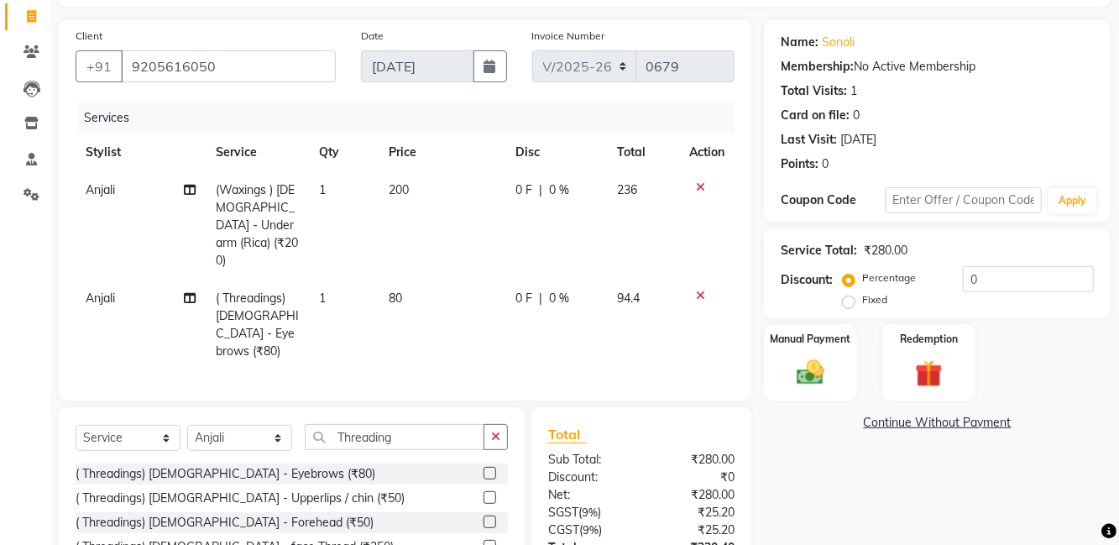
click at [405, 279] on td "80" at bounding box center [443, 324] width 128 height 91
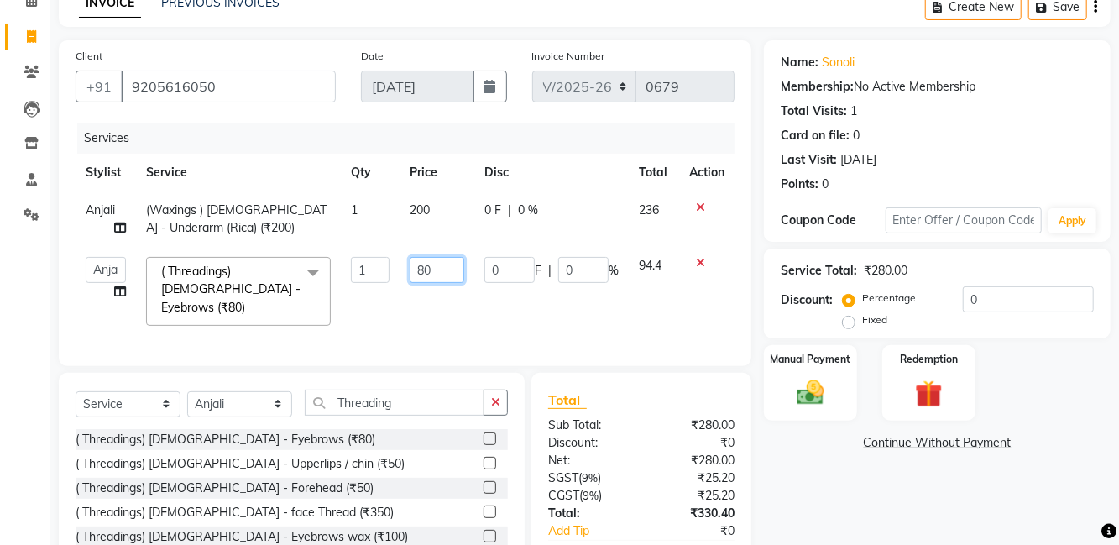
click at [447, 267] on input "80" at bounding box center [437, 270] width 55 height 26
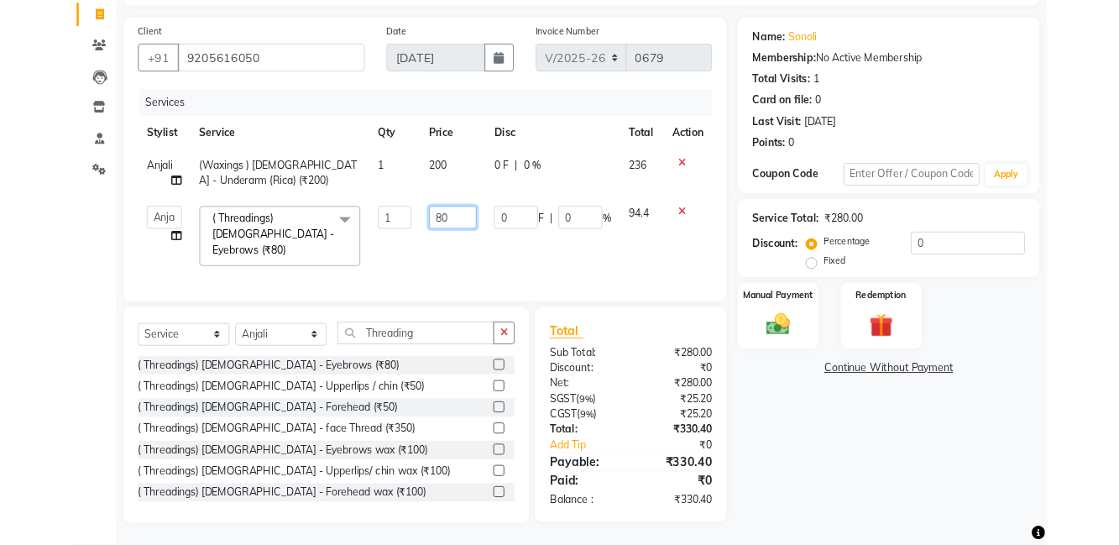
scroll to position [112, 0]
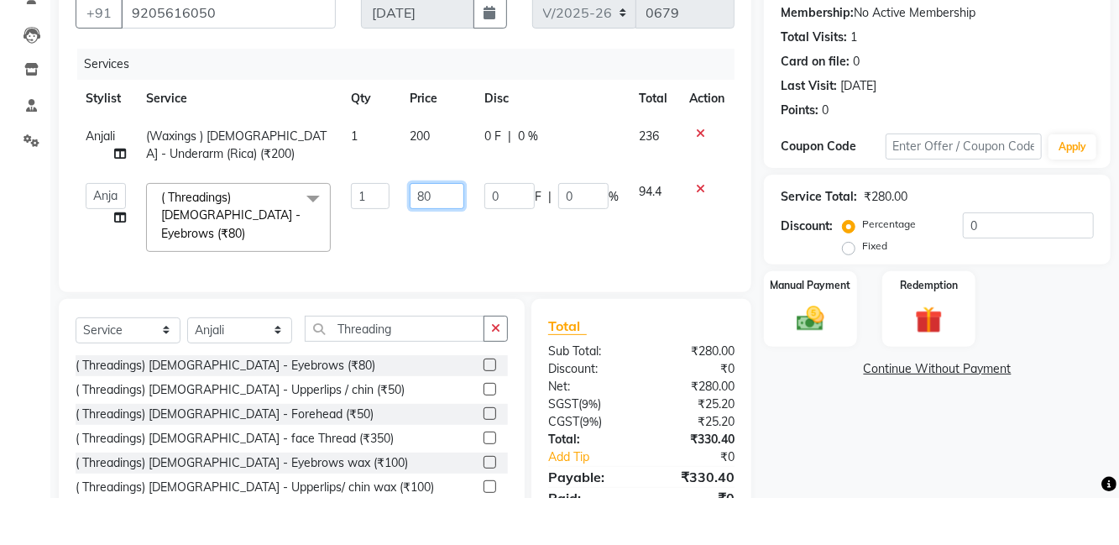
type input "8"
type input "60"
click at [750, 230] on div "Client [PHONE_NUMBER] Date [DATE] Invoice Number V/2025 V/[PHONE_NUMBER] Servic…" at bounding box center [405, 176] width 692 height 326
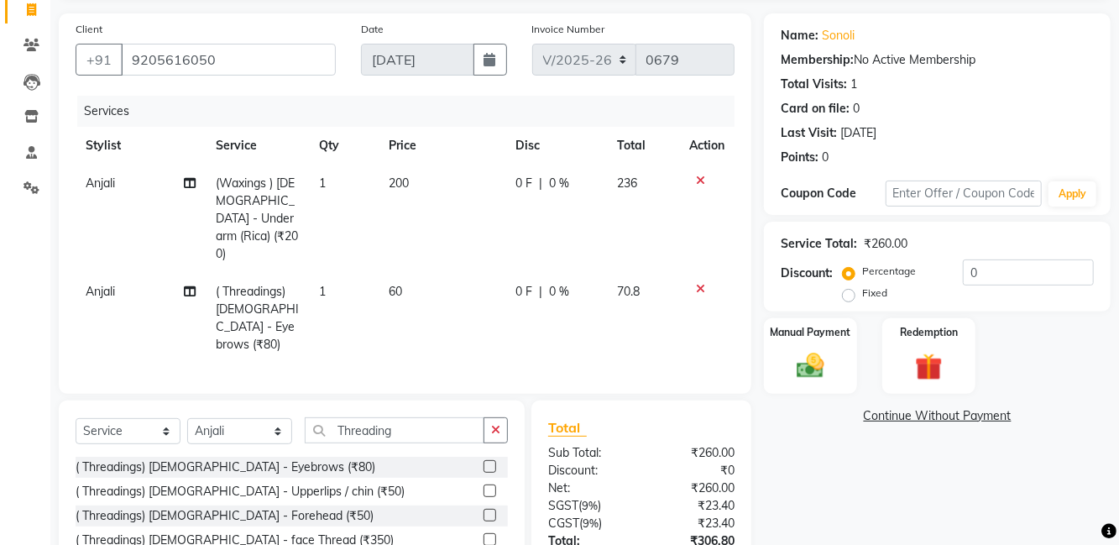
scroll to position [106, 0]
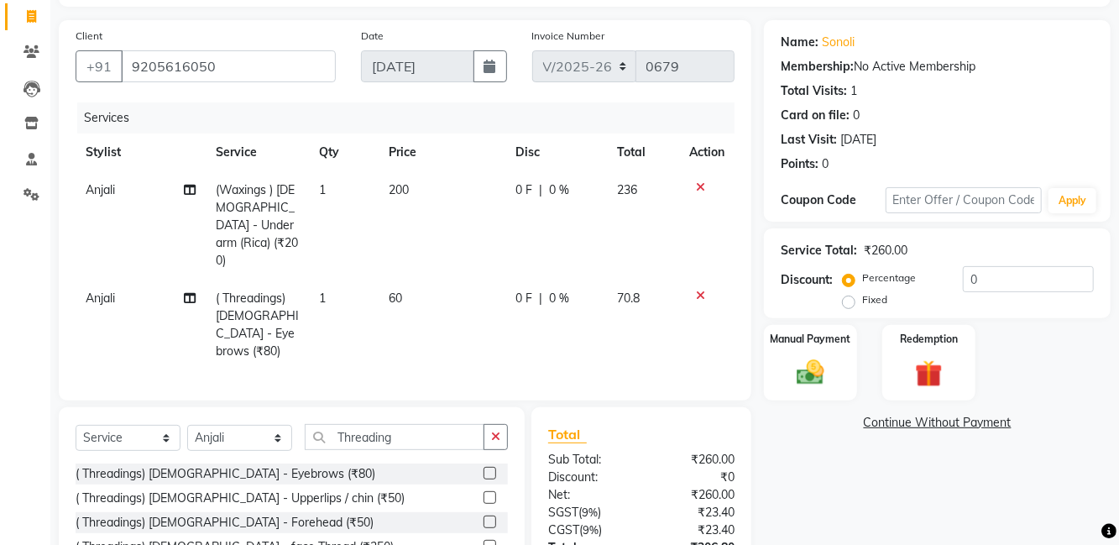
click at [821, 373] on img at bounding box center [810, 373] width 44 height 32
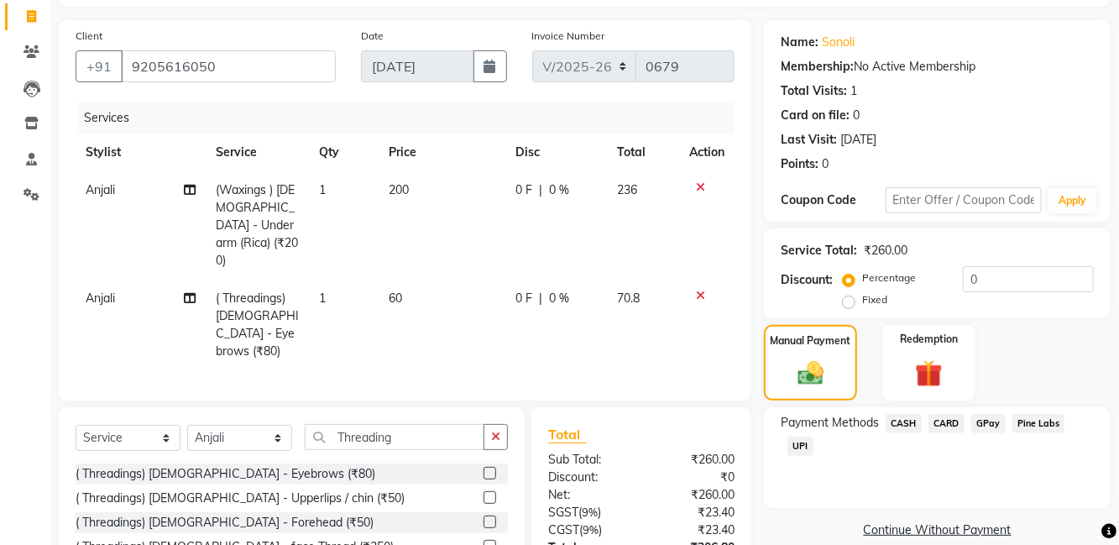
click at [807, 443] on span "UPI" at bounding box center [800, 445] width 26 height 19
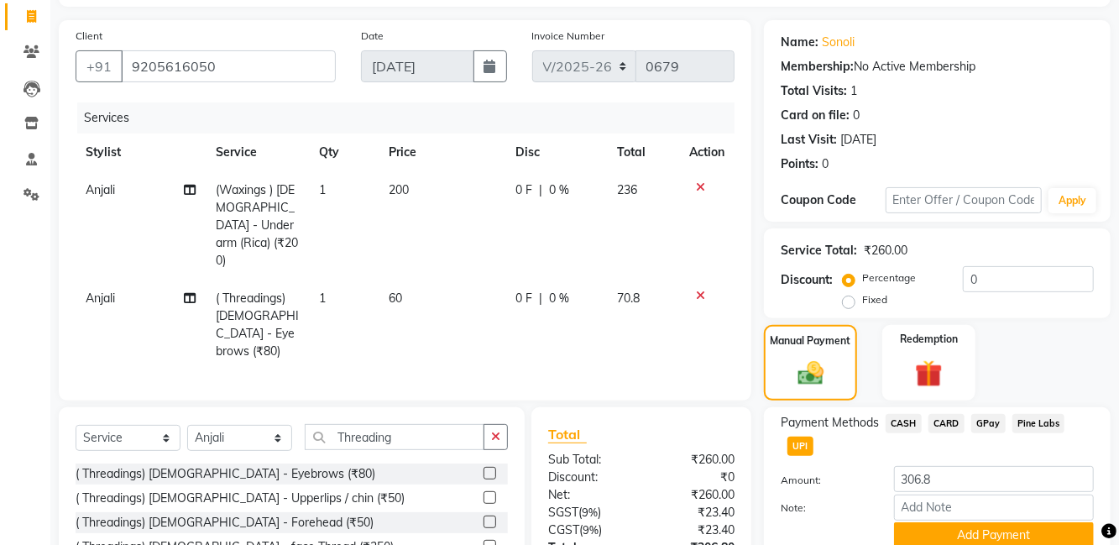
click at [1027, 527] on button "Add Payment" at bounding box center [994, 535] width 200 height 26
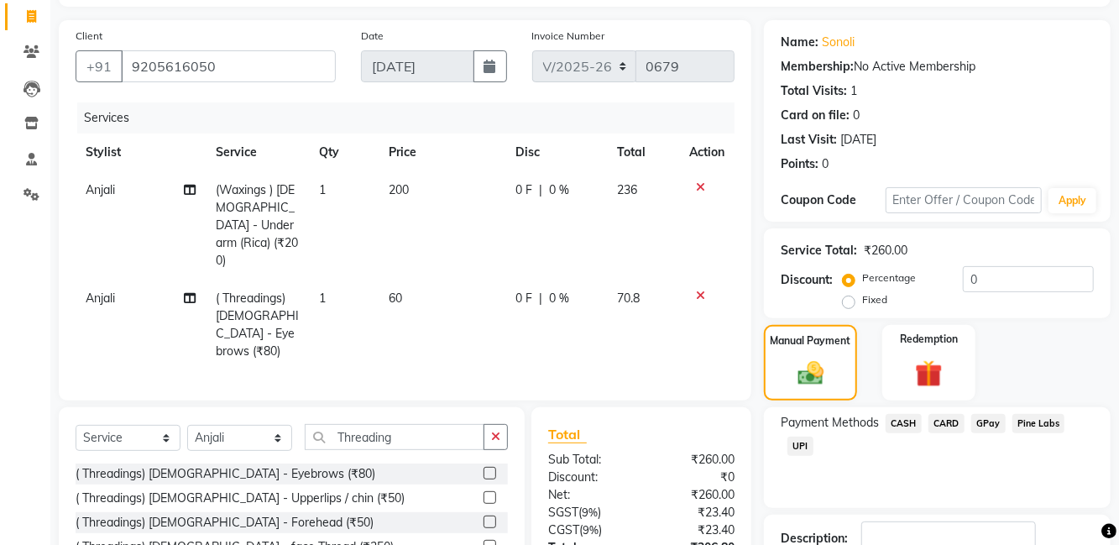
scroll to position [141, 0]
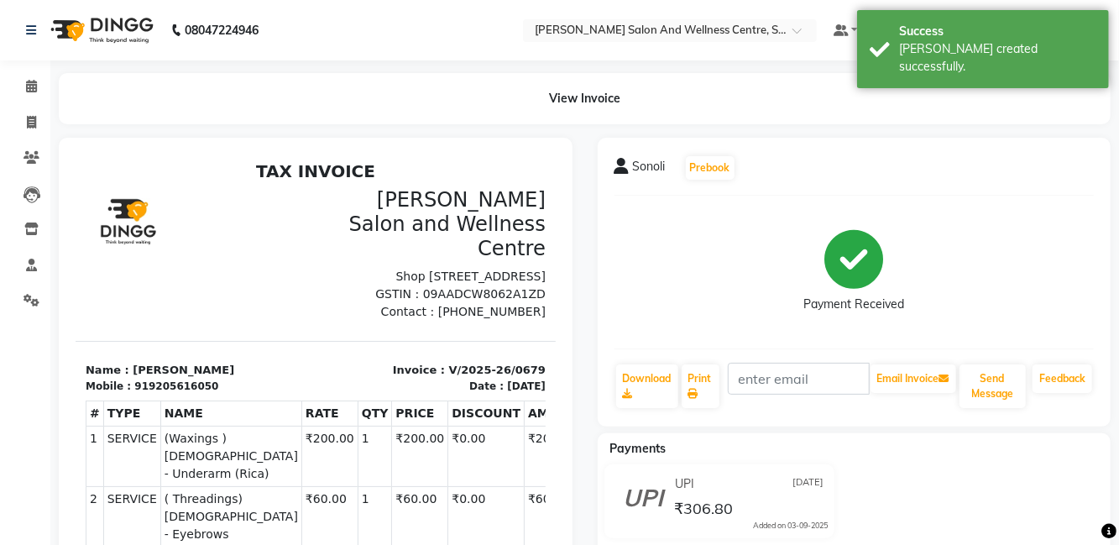
select select "8341"
select select "service"
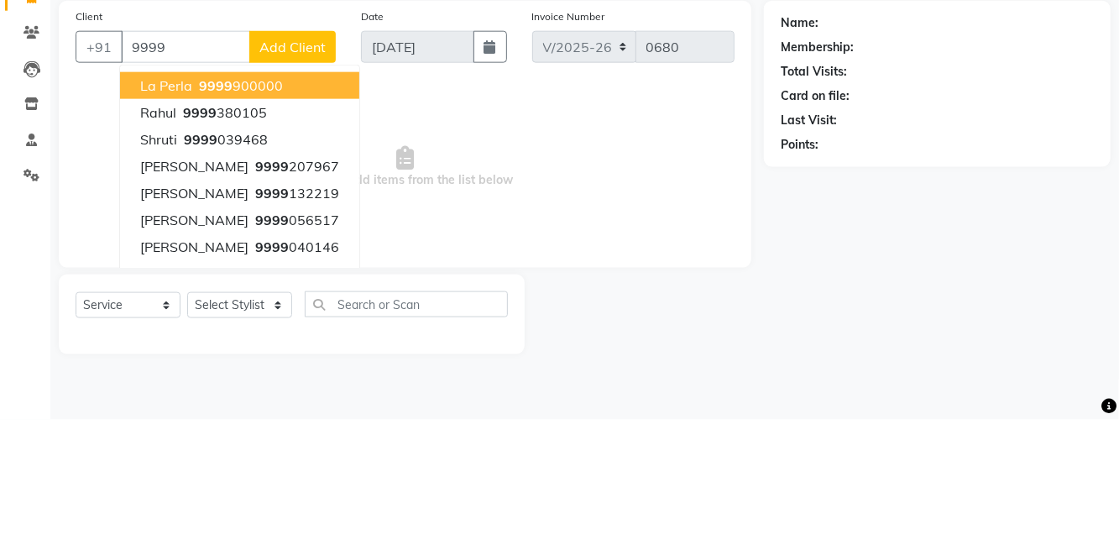
click at [275, 207] on ngb-highlight "9999 900000" at bounding box center [239, 210] width 87 height 17
type input "9999900000"
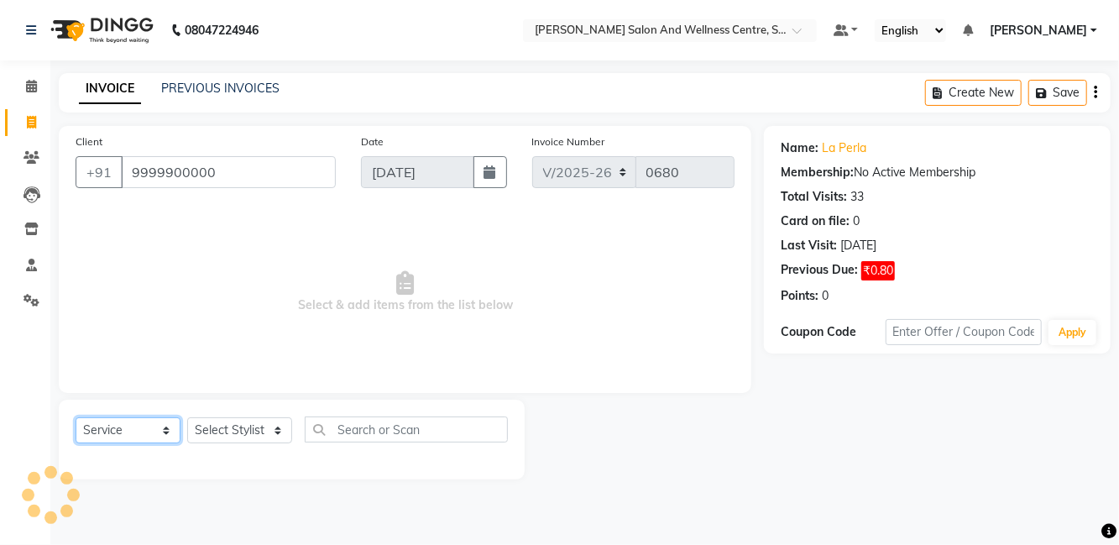
click at [129, 430] on select "Select Service Product Membership Package Voucher Prepaid Gift Card" at bounding box center [128, 430] width 105 height 26
click at [76, 417] on select "Select Service Product Membership Package Voucher Prepaid Gift Card" at bounding box center [128, 430] width 105 height 26
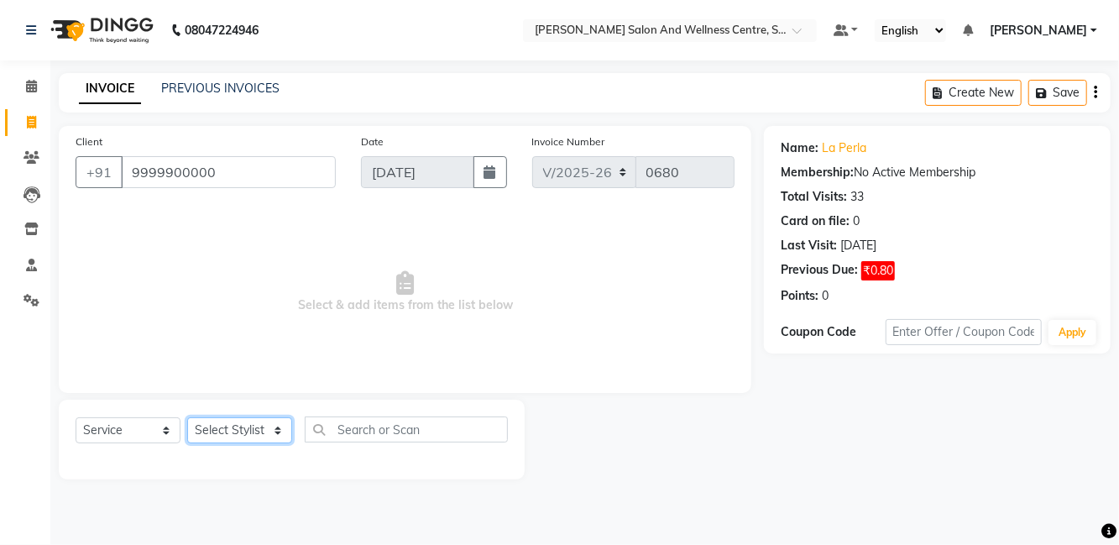
click at [249, 428] on select "Select Stylist [PERSON_NAME] [PERSON_NAME] [PERSON_NAME] [PERSON_NAME] La perle…" at bounding box center [239, 430] width 105 height 26
select select "86437"
click at [187, 417] on select "Select Stylist [PERSON_NAME] [PERSON_NAME] [PERSON_NAME] [PERSON_NAME] La perle…" at bounding box center [239, 430] width 105 height 26
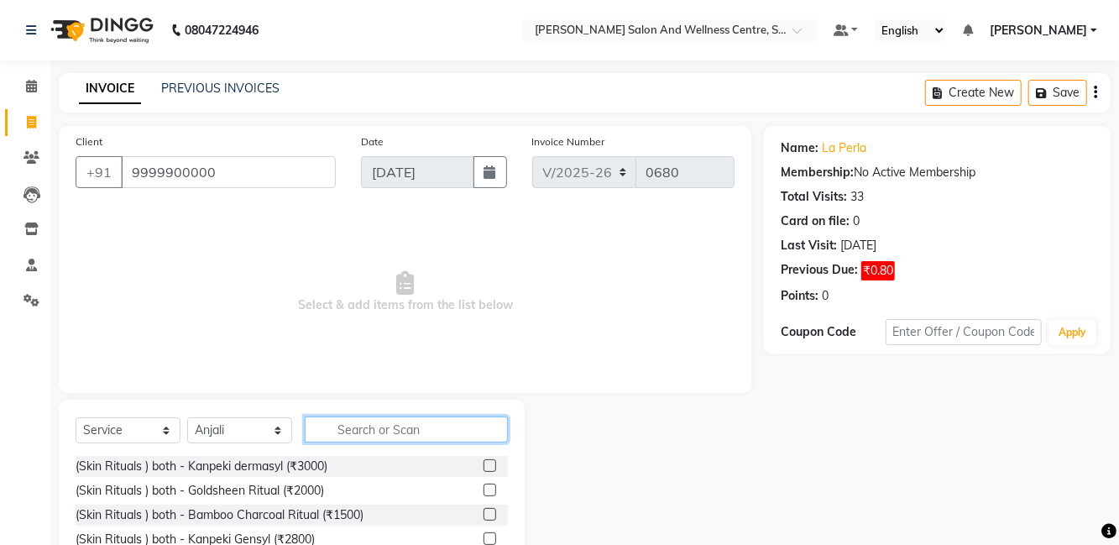
click at [428, 433] on input "text" at bounding box center [406, 429] width 203 height 26
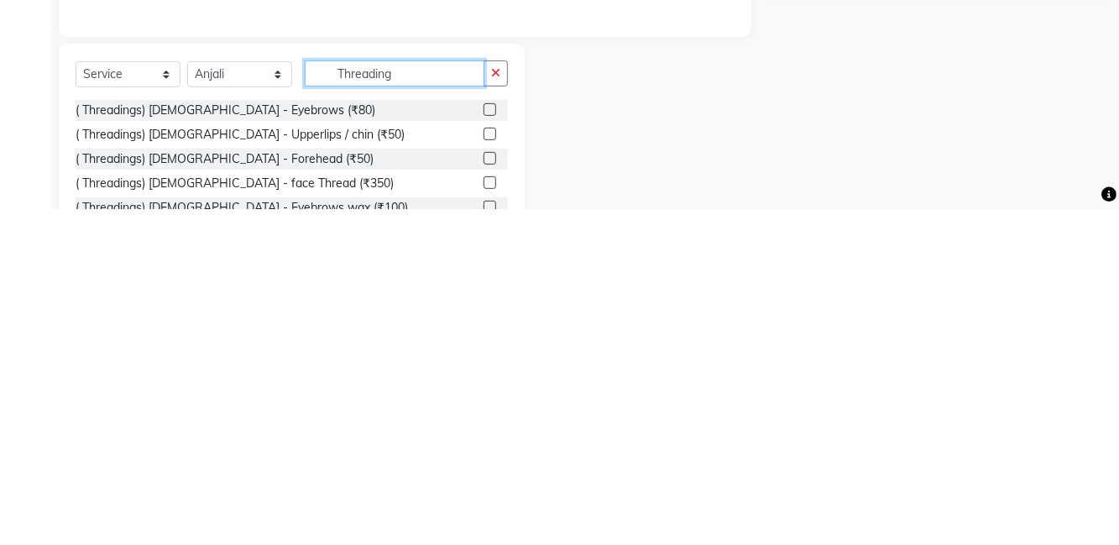
scroll to position [44, 0]
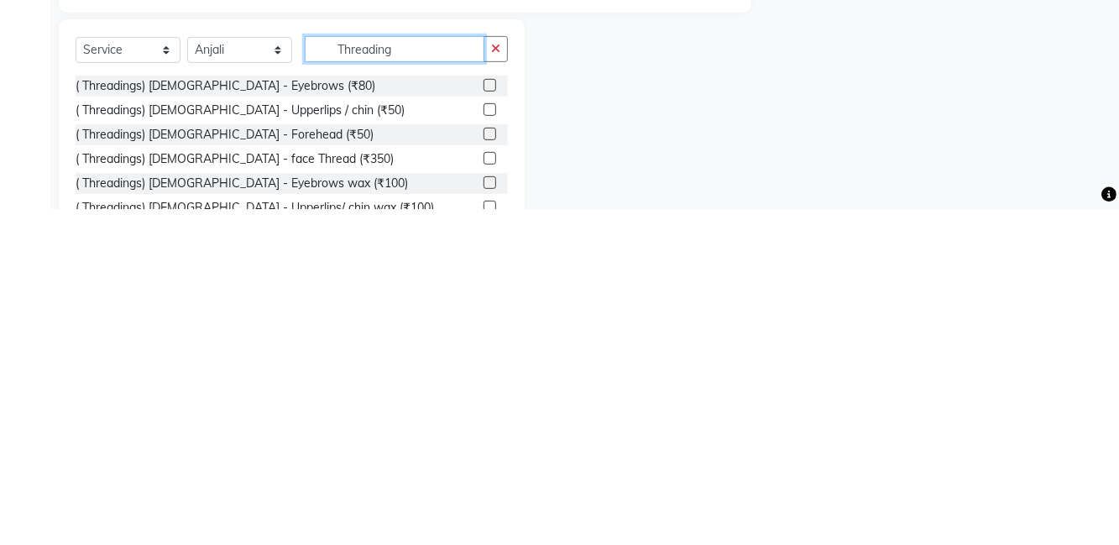
type input "Threading"
click at [488, 420] on label at bounding box center [489, 421] width 13 height 13
click at [488, 420] on input "checkbox" at bounding box center [488, 422] width 11 height 11
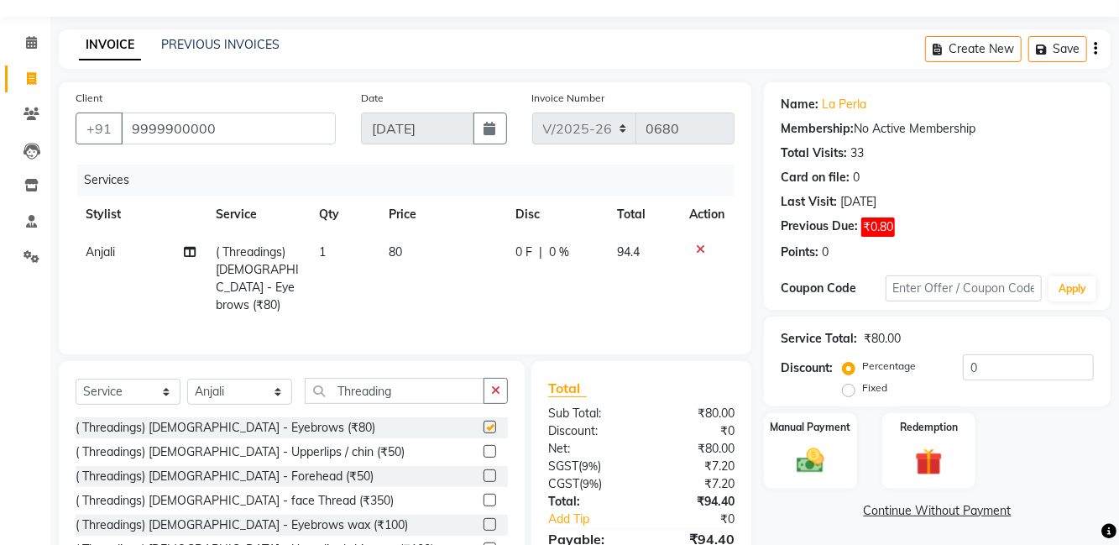
checkbox input "false"
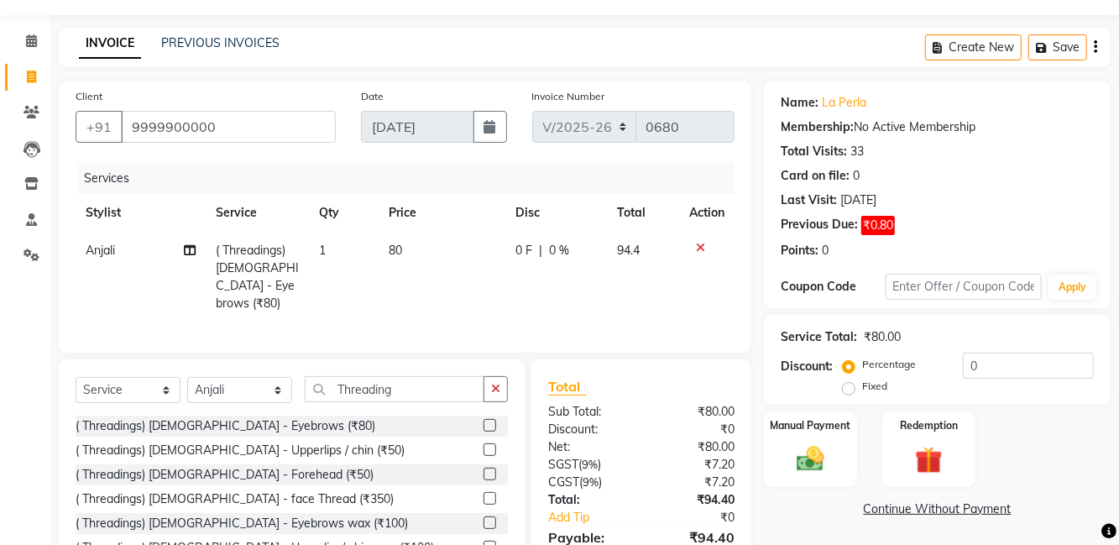
click at [494, 447] on label at bounding box center [489, 449] width 13 height 13
click at [494, 447] on input "checkbox" at bounding box center [488, 450] width 11 height 11
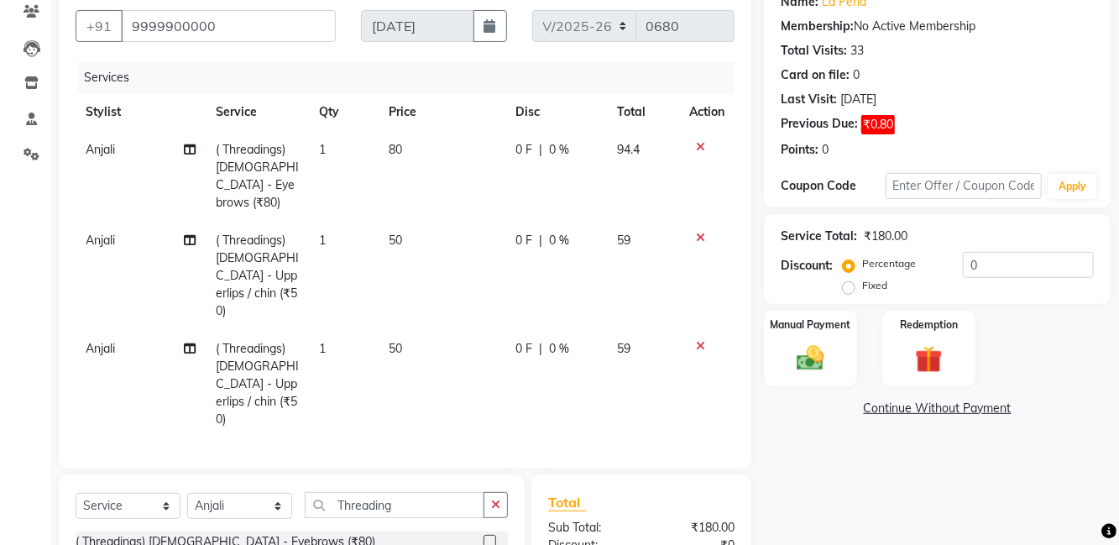
scroll to position [179, 0]
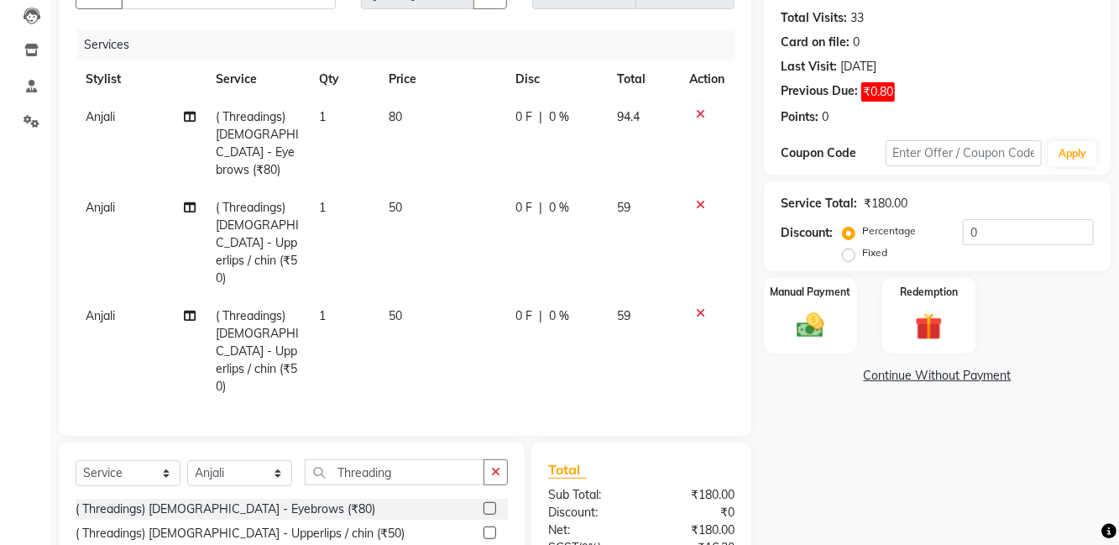
click at [699, 307] on icon at bounding box center [700, 313] width 9 height 12
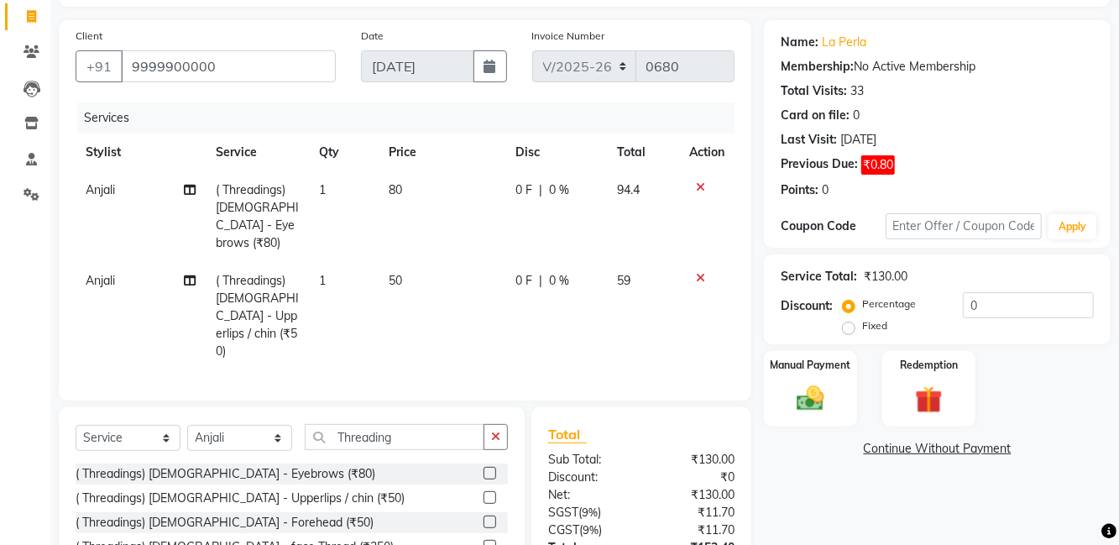
click at [488, 491] on label at bounding box center [489, 497] width 13 height 13
click at [488, 493] on input "checkbox" at bounding box center [488, 498] width 11 height 11
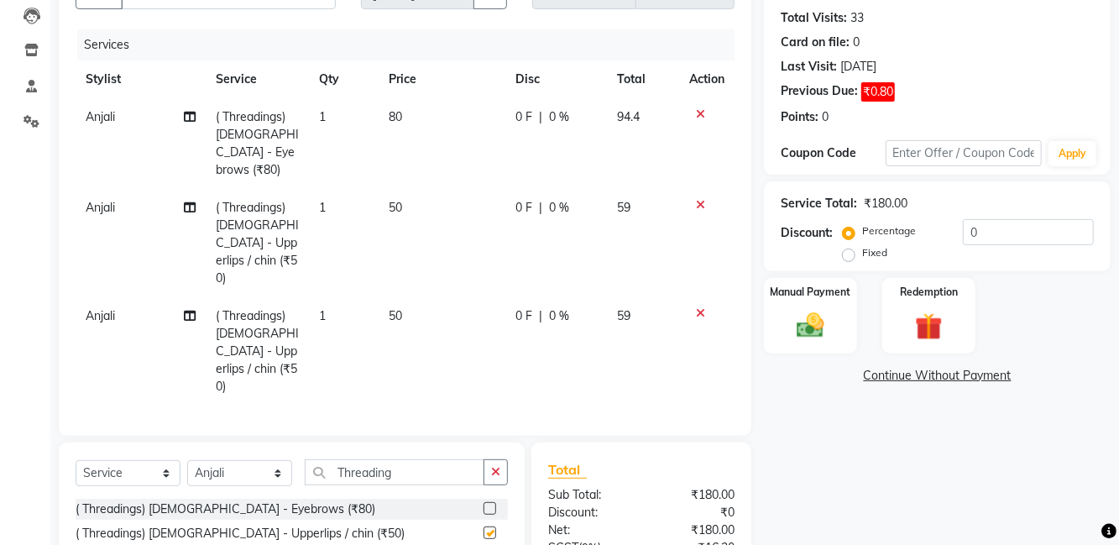
checkbox input "false"
click at [421, 115] on td "80" at bounding box center [443, 143] width 128 height 91
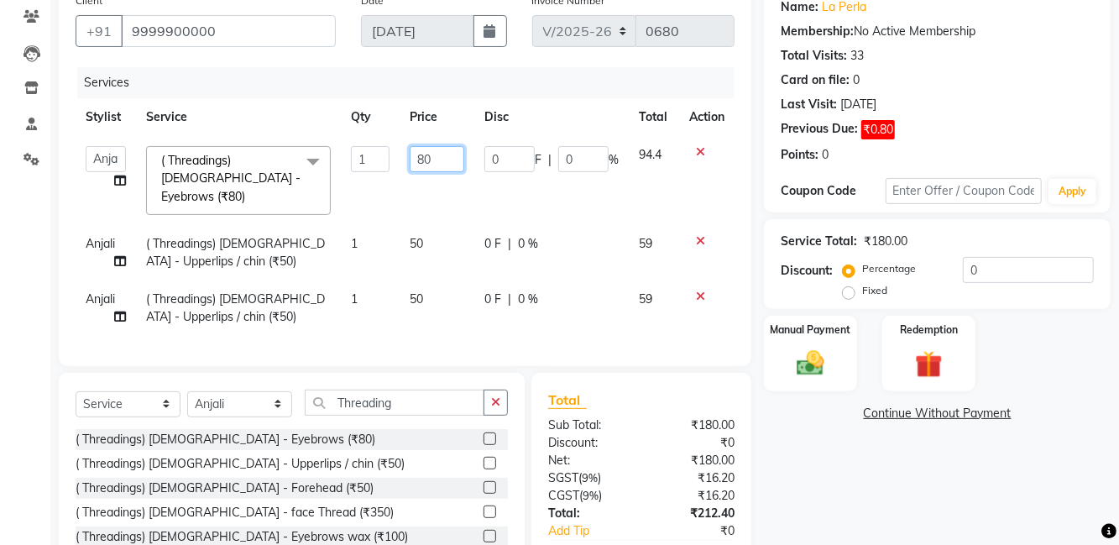
click at [451, 153] on input "80" at bounding box center [437, 159] width 55 height 26
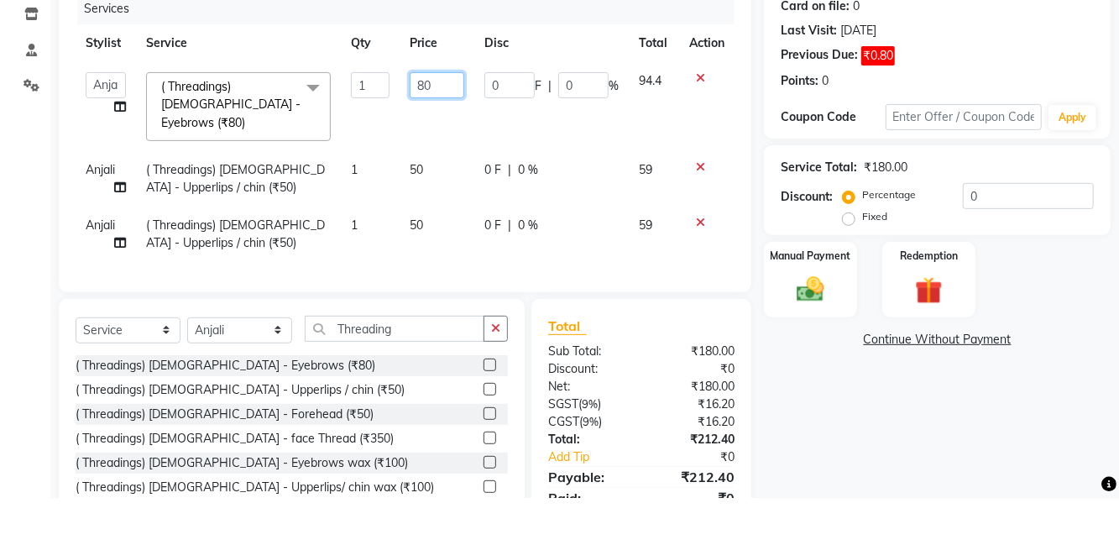
type input "8"
type input "60"
click at [743, 217] on div "Client [PHONE_NUMBER] Date [DATE] Invoice Number V/2025 V/[PHONE_NUMBER] Servic…" at bounding box center [405, 148] width 692 height 381
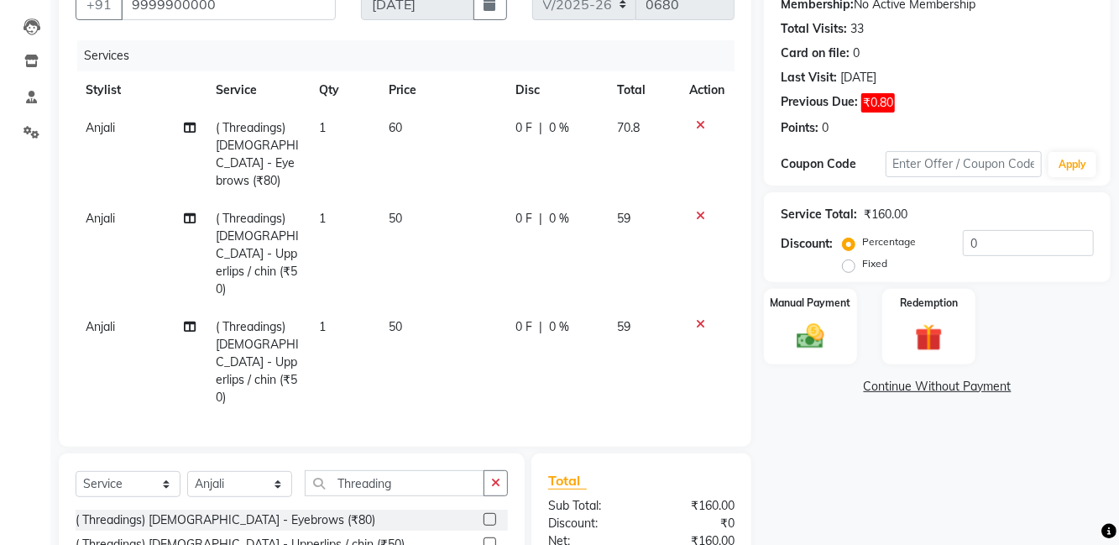
scroll to position [179, 0]
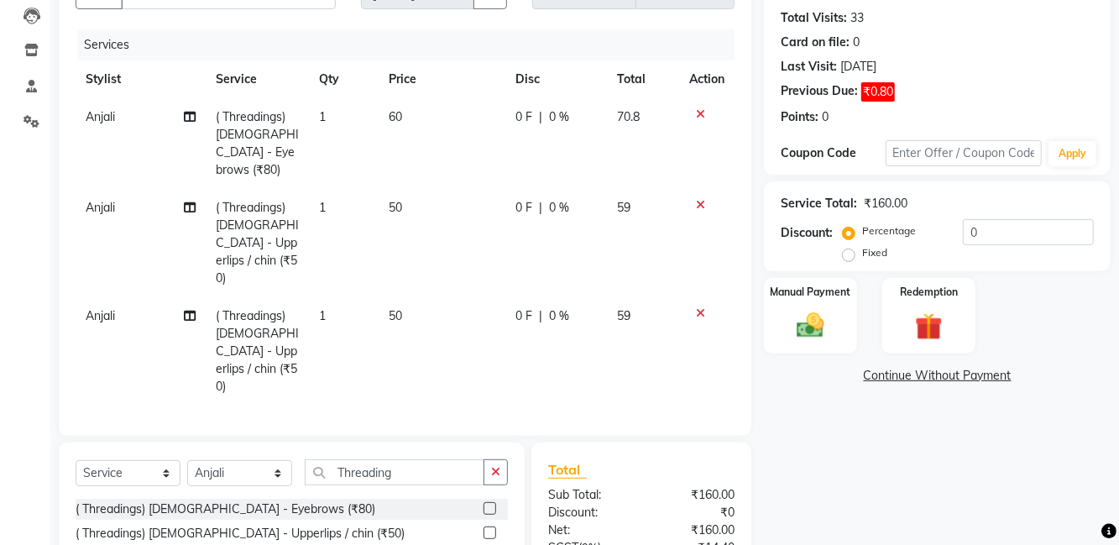
click at [806, 336] on img at bounding box center [810, 326] width 44 height 32
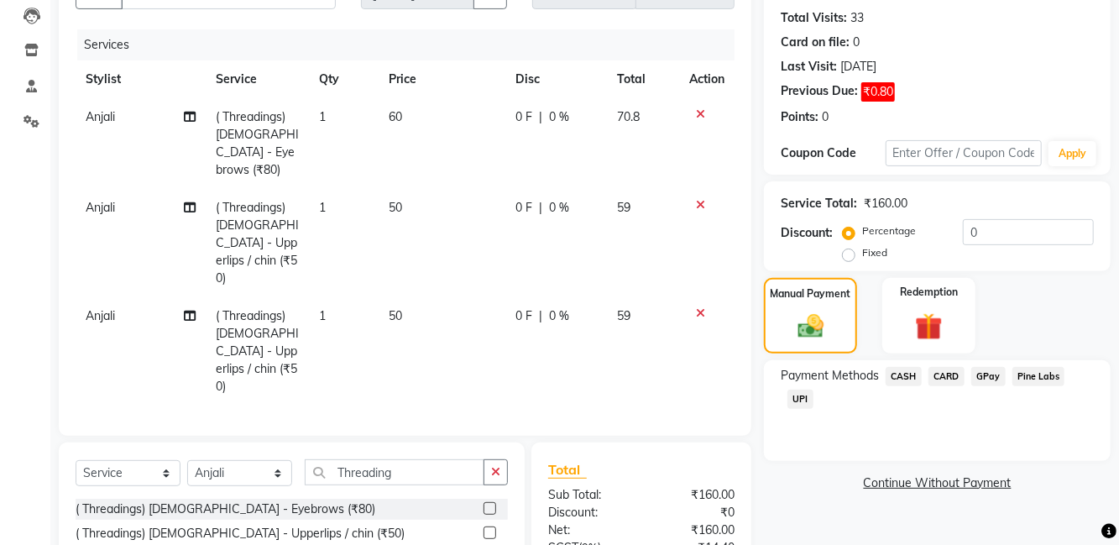
click at [808, 397] on span "UPI" at bounding box center [800, 398] width 26 height 19
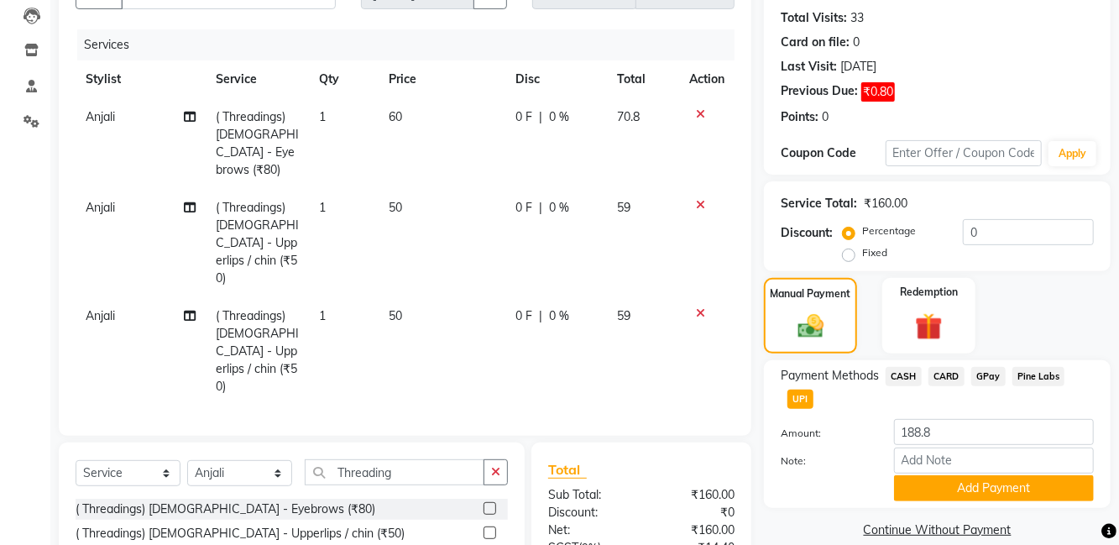
click at [903, 377] on span "CASH" at bounding box center [903, 376] width 36 height 19
click at [980, 494] on button "Add Payment" at bounding box center [994, 488] width 200 height 26
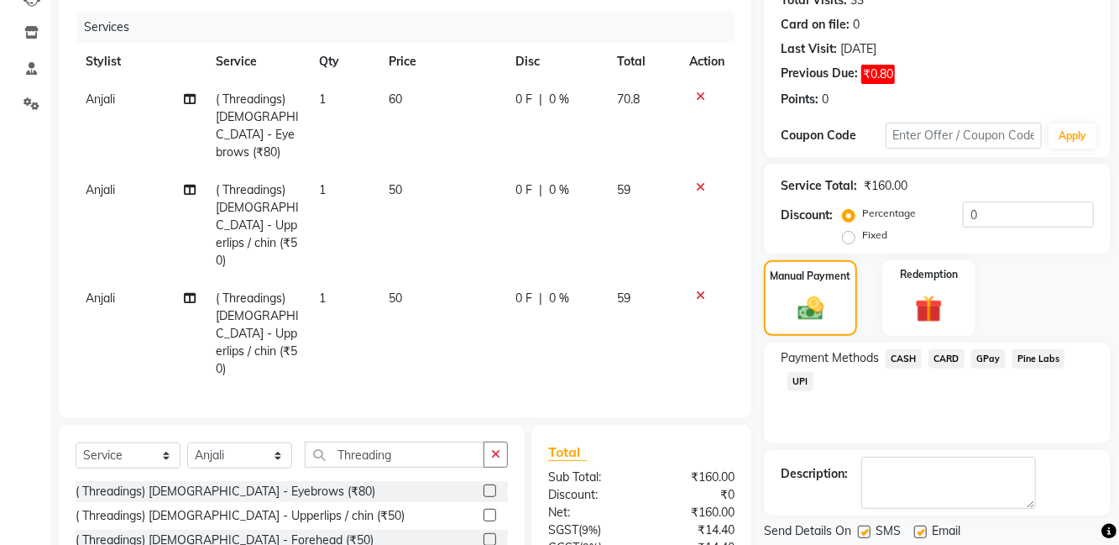
scroll to position [237, 0]
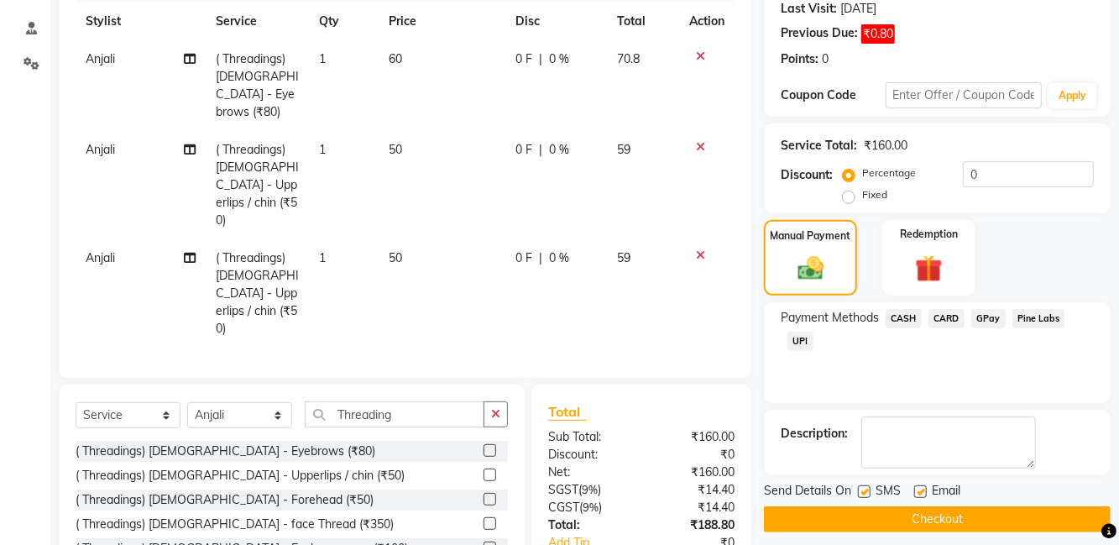
click at [938, 509] on button "Checkout" at bounding box center [937, 519] width 347 height 26
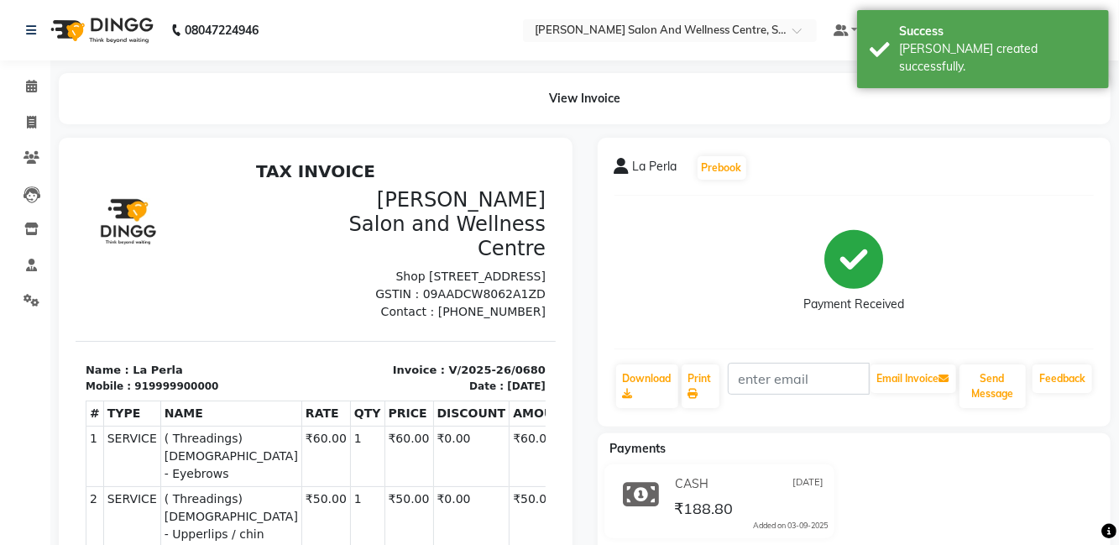
select select "service"
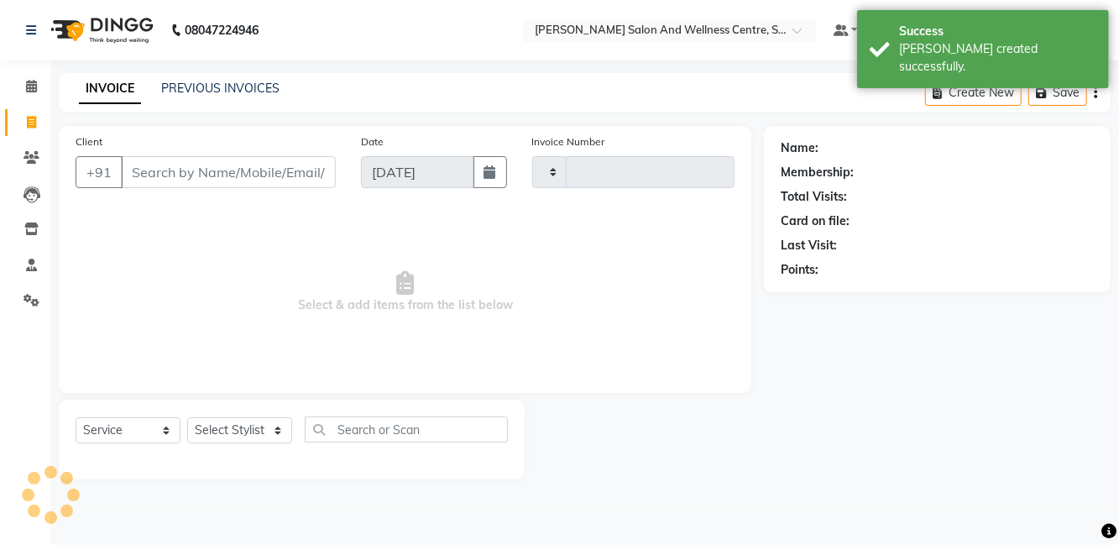
type input "0681"
select select "8341"
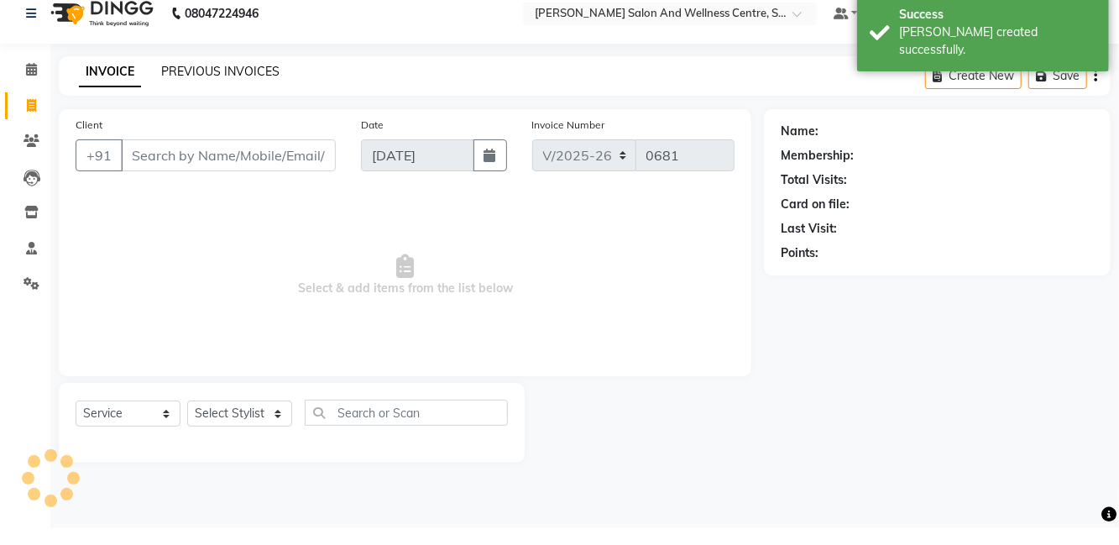
click at [232, 81] on link "PREVIOUS INVOICES" at bounding box center [220, 88] width 118 height 15
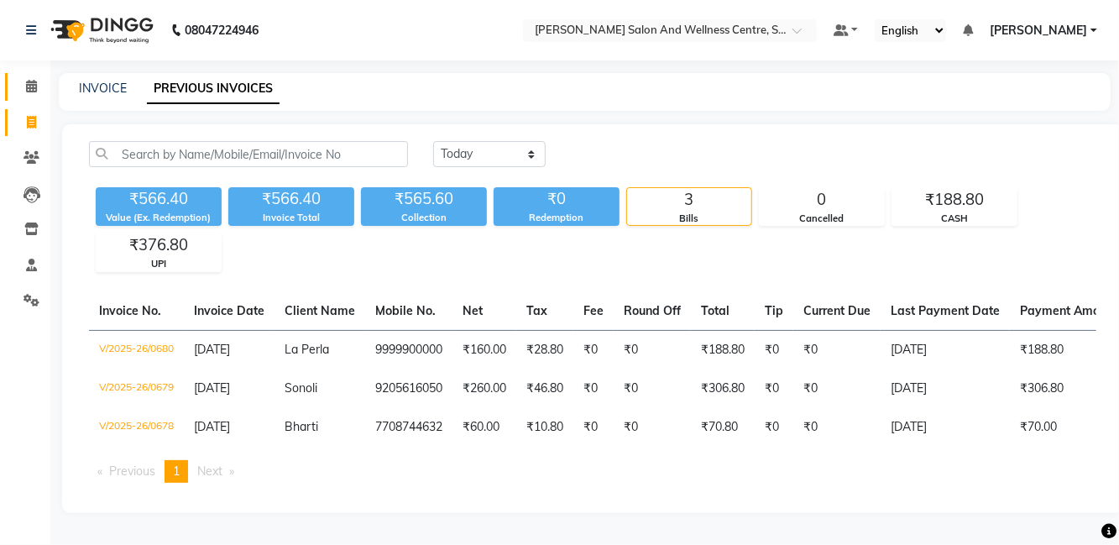
click at [27, 77] on span at bounding box center [31, 86] width 29 height 19
